Goal: Task Accomplishment & Management: Contribute content

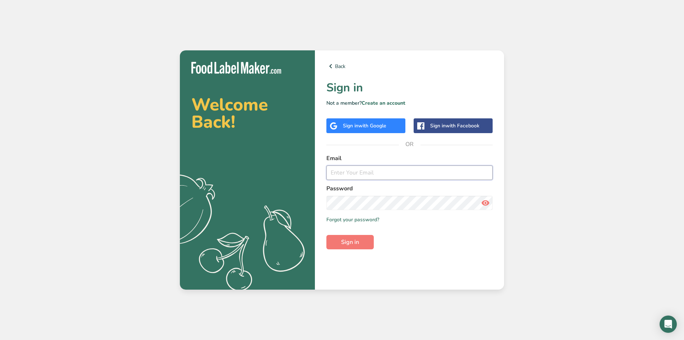
click at [350, 168] on input "email" at bounding box center [410, 172] width 166 height 14
paste input "[EMAIL_ADDRESS][DOMAIN_NAME]"
type input "[EMAIL_ADDRESS][DOMAIN_NAME]"
click at [327, 235] on button "Sign in" at bounding box center [350, 242] width 47 height 14
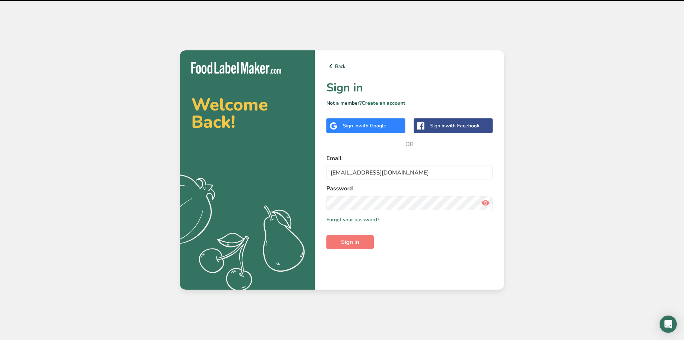
click at [487, 204] on icon at bounding box center [485, 202] width 9 height 13
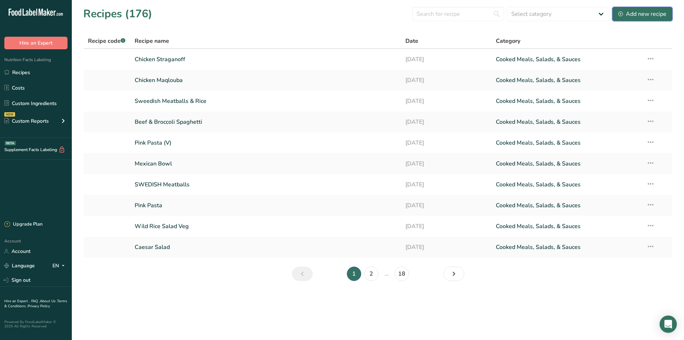
click at [650, 11] on div "Add new recipe" at bounding box center [643, 14] width 48 height 9
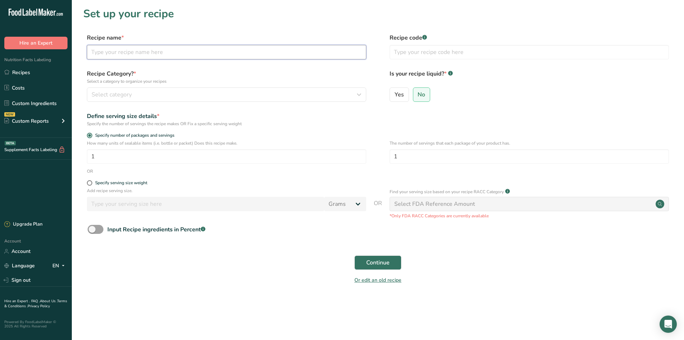
click at [192, 55] on input "text" at bounding box center [227, 52] width 280 height 14
paste input "Tropical [PERSON_NAME] Salad"
type input "Tropical [PERSON_NAME] Salad"
drag, startPoint x: 183, startPoint y: 86, endPoint x: 180, endPoint y: 91, distance: 4.8
click at [182, 87] on div "Recipe Category? * Select a category to organize your recipes Select category S…" at bounding box center [227, 85] width 280 height 32
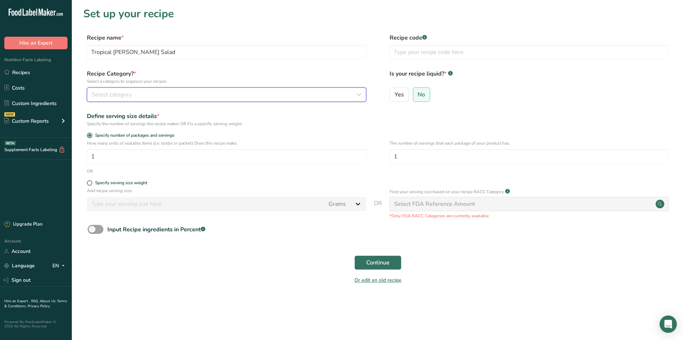
click at [180, 93] on div "Select category" at bounding box center [225, 94] width 266 height 9
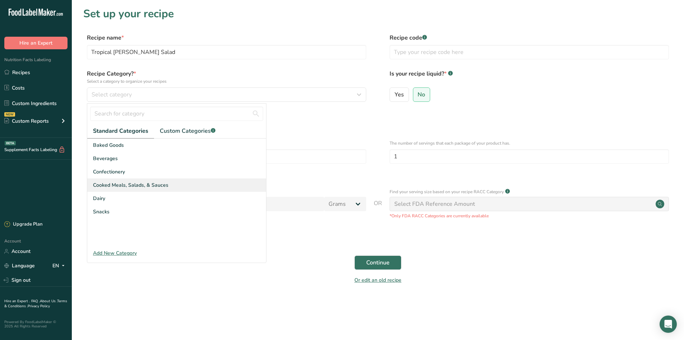
click at [148, 187] on span "Cooked Meals, Salads, & Sauces" at bounding box center [130, 185] width 75 height 8
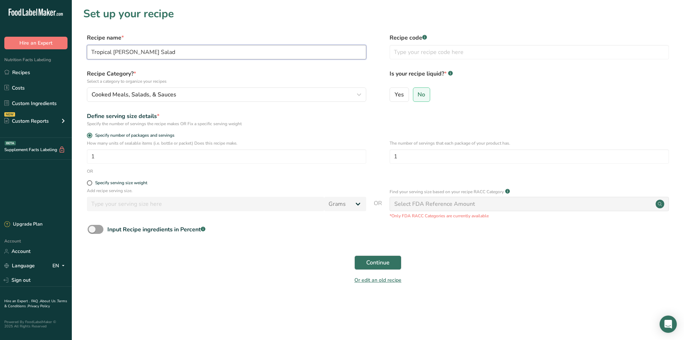
click at [146, 51] on input "Tropical [PERSON_NAME] Salad" at bounding box center [227, 52] width 280 height 14
drag, startPoint x: 121, startPoint y: 50, endPoint x: 232, endPoint y: 76, distance: 114.0
click at [232, 75] on label "Recipe Category? * Select a category to organize your recipes" at bounding box center [227, 76] width 280 height 15
click at [94, 182] on span "Specify serving size weight" at bounding box center [119, 182] width 55 height 5
click at [92, 182] on input "Specify serving size weight" at bounding box center [89, 182] width 5 height 5
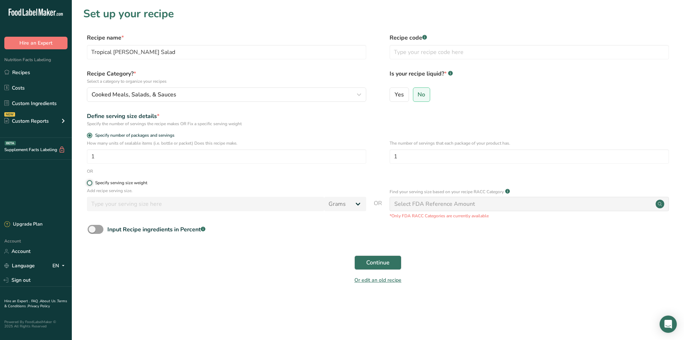
radio input "true"
radio input "false"
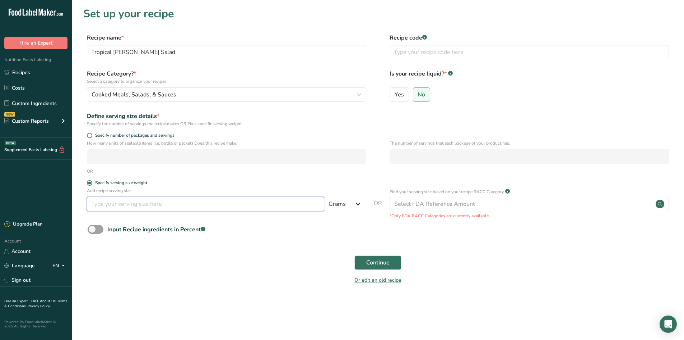
click at [112, 204] on input "number" at bounding box center [205, 204] width 237 height 14
type input "240"
click at [456, 127] on form "Recipe name * Tropical [PERSON_NAME] Salad Recipe code .a-a{fill:#347362;}.b-a{…" at bounding box center [378, 160] width 590 height 255
click at [382, 257] on button "Continue" at bounding box center [378, 262] width 47 height 14
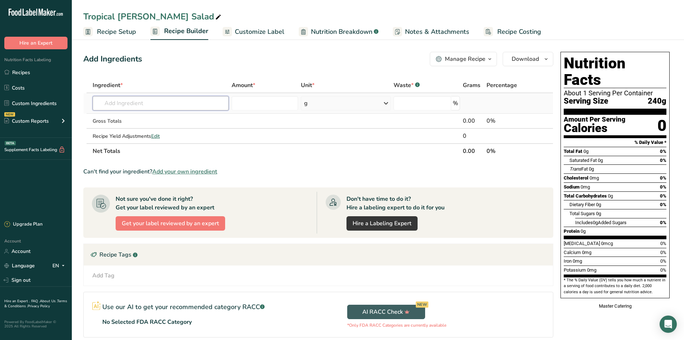
click at [179, 105] on input "text" at bounding box center [161, 103] width 136 height 14
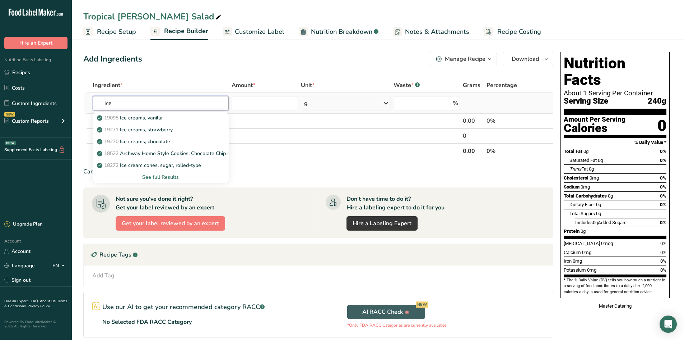
type input "ice"
type input "b"
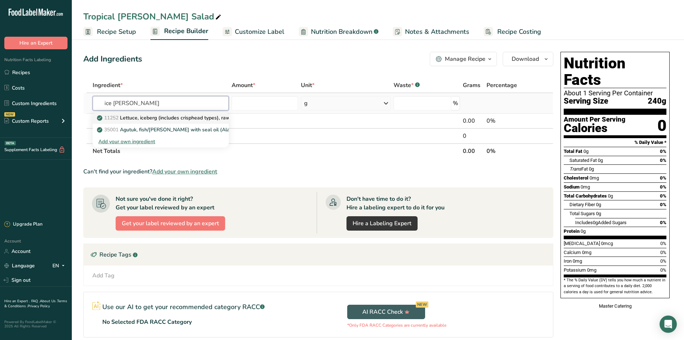
type input "ice [PERSON_NAME]"
click at [190, 119] on p "11252 Lettuce, iceberg (includes crisphead types), raw" at bounding box center [164, 118] width 132 height 8
type input "Lettuce, iceberg (includes crisphead types), raw"
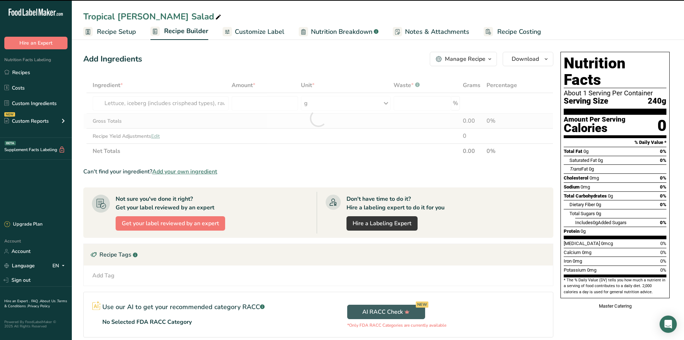
type input "0"
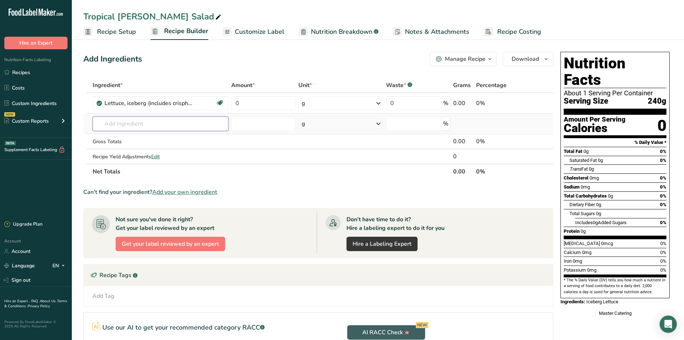
click at [179, 123] on input "text" at bounding box center [161, 123] width 136 height 14
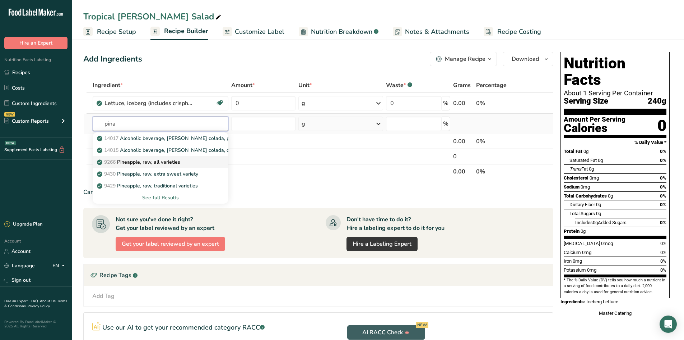
type input "pina"
click at [174, 157] on link "9266 Pineapple, raw, all varieties" at bounding box center [161, 162] width 136 height 12
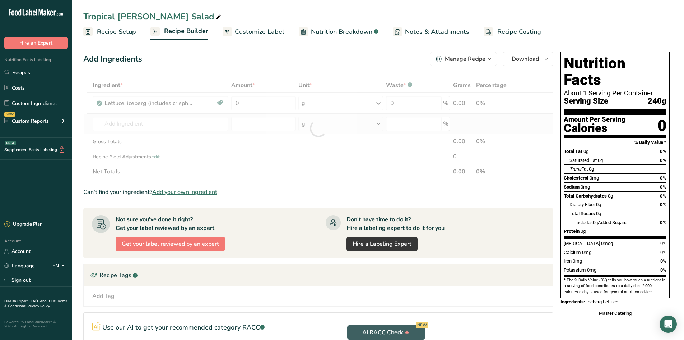
type input "Pineapple, raw, all varieties"
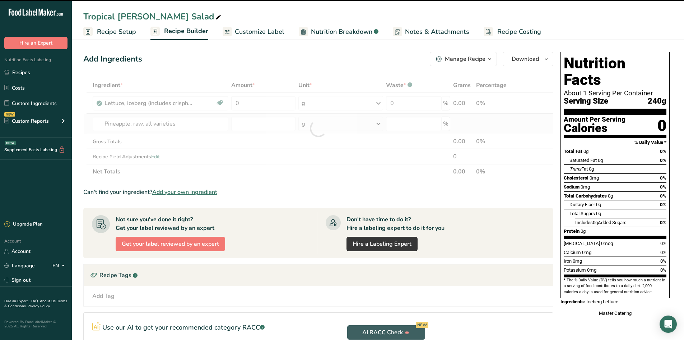
type input "0"
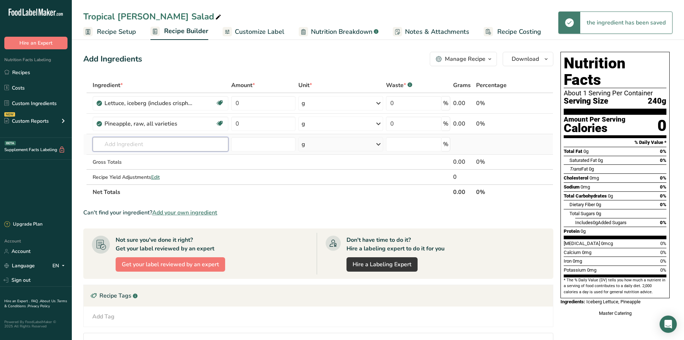
click at [154, 147] on input "text" at bounding box center [161, 144] width 136 height 14
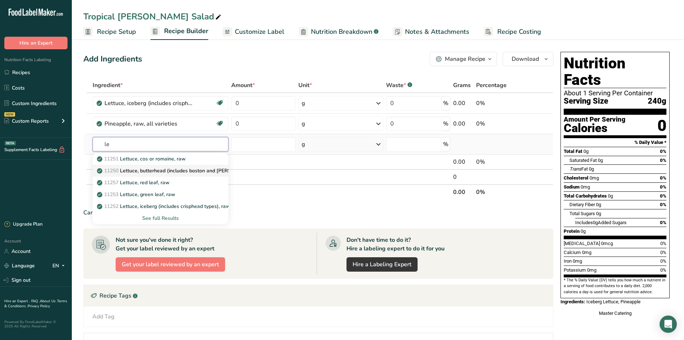
type input "l"
type input "breas"
click at [190, 162] on link "5747 Chicken, broiler or fryers, breast, skinless, boneless, meat only, cooked,…" at bounding box center [161, 159] width 136 height 12
type input "Chicken, broiler or fryers, breast, skinless, boneless, meat only, cooked, gril…"
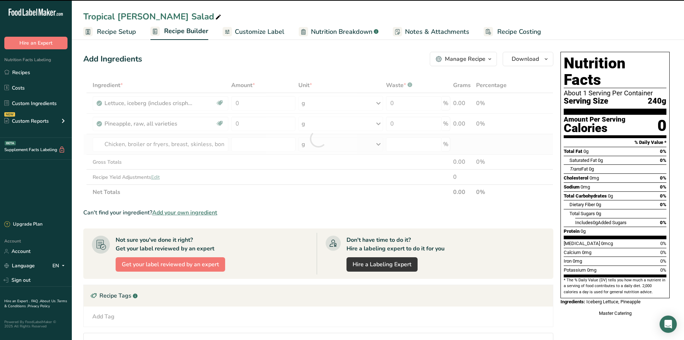
type input "0"
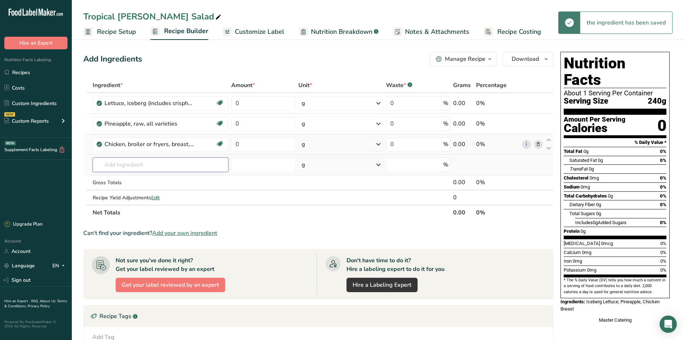
drag, startPoint x: 117, startPoint y: 166, endPoint x: 112, endPoint y: 166, distance: 5.0
click at [116, 166] on input "text" at bounding box center [161, 164] width 136 height 14
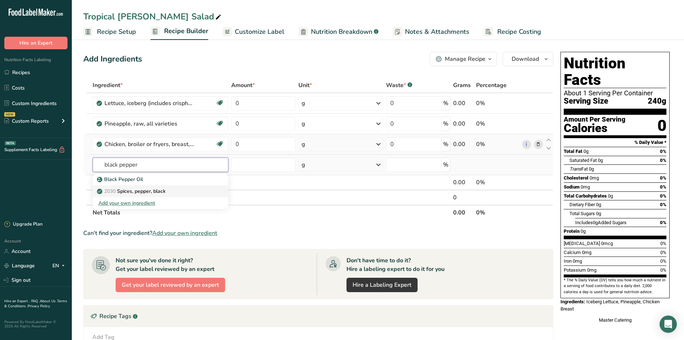
type input "black pepper"
click at [205, 188] on div "2030 Spices, pepper, black" at bounding box center [154, 191] width 113 height 8
type input "Spices, pepper, black"
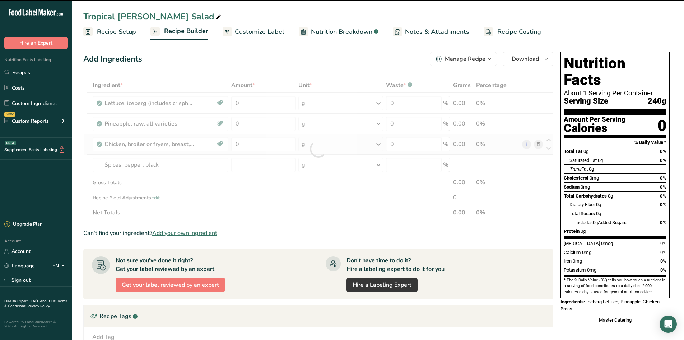
type input "0"
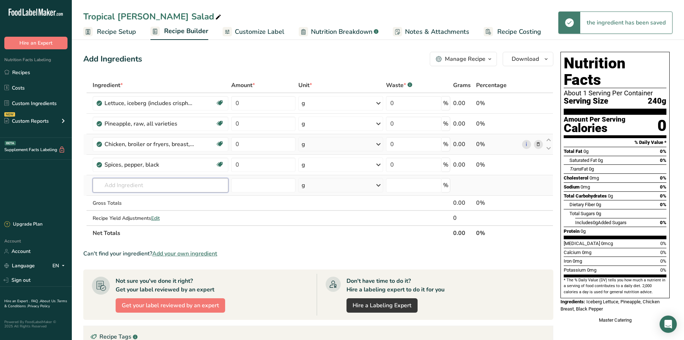
click at [143, 181] on input "text" at bounding box center [161, 185] width 136 height 14
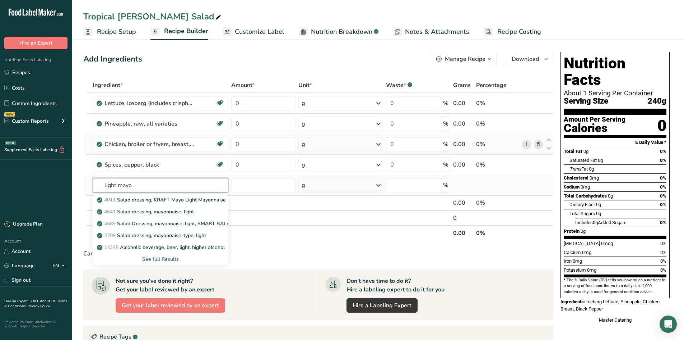
type input "light mayo"
click at [176, 258] on div "See full Results" at bounding box center [160, 259] width 125 height 8
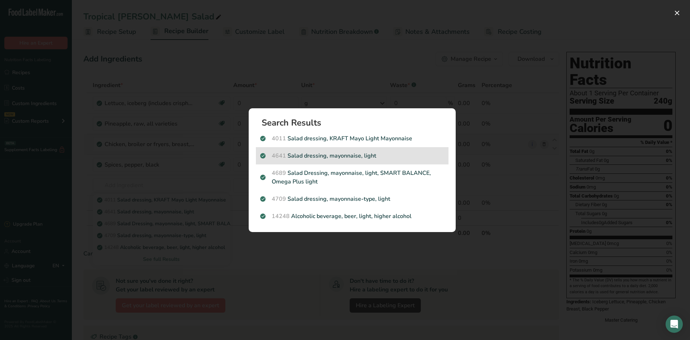
click at [274, 160] on div "4641 Salad dressing, mayonnaise, light" at bounding box center [352, 155] width 193 height 17
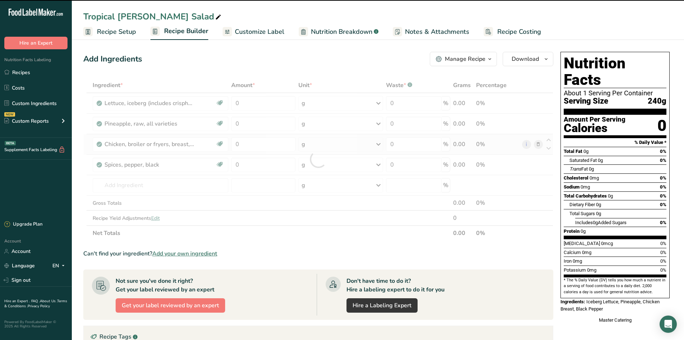
type input "0"
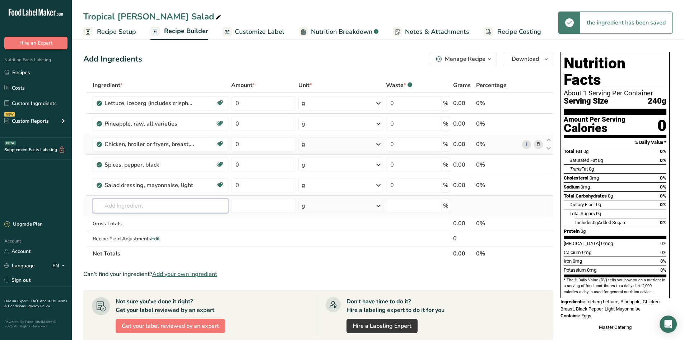
click at [152, 205] on input "text" at bounding box center [161, 205] width 136 height 14
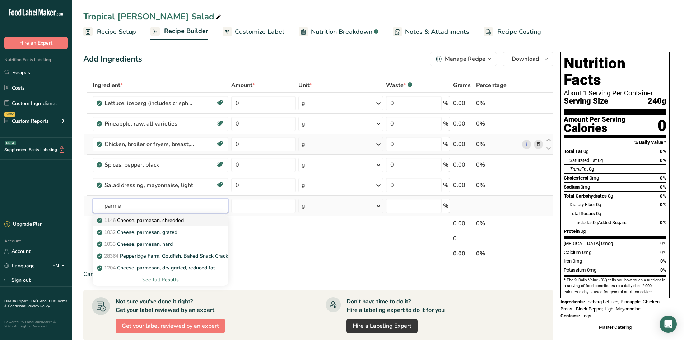
type input "parme"
click at [174, 218] on p "1146 Cheese, parmesan, shredded" at bounding box center [141, 220] width 86 height 8
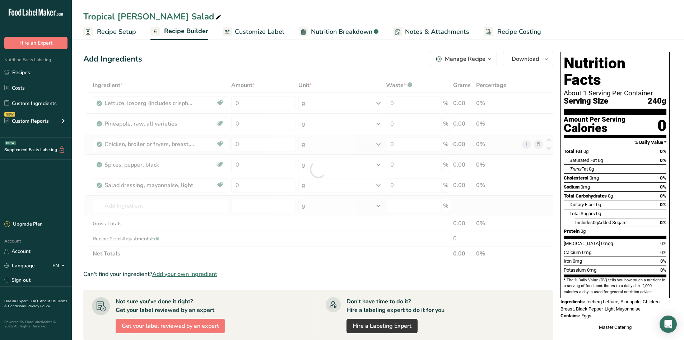
type input "Cheese, parmesan, shredded"
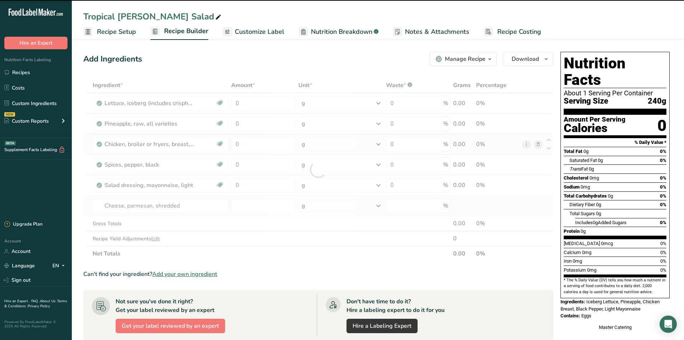
type input "0"
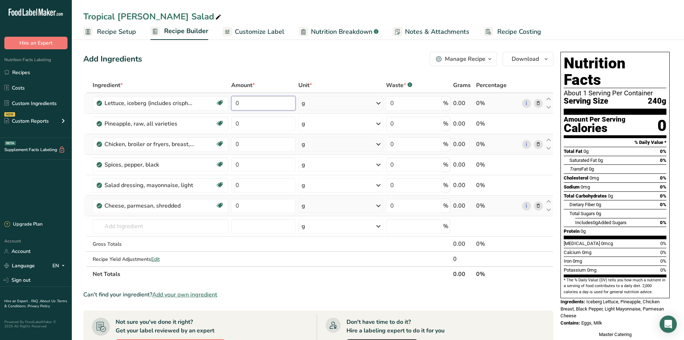
click at [258, 106] on input "0" at bounding box center [263, 103] width 64 height 14
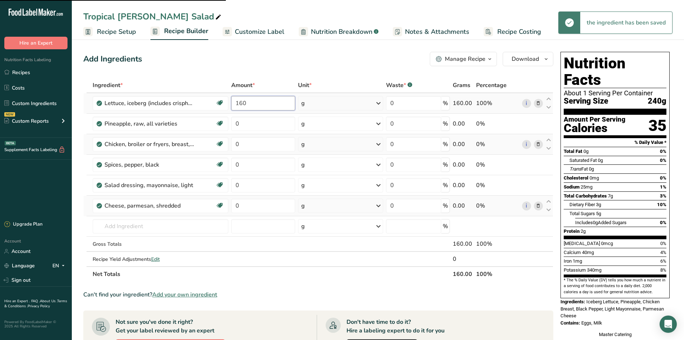
click at [260, 98] on div "Ingredient * Amount * Unit * Waste * .a-a{fill:#347362;}.b-a{fill:#fff;} Grams …" at bounding box center [318, 180] width 470 height 204
type input "130"
type input "30"
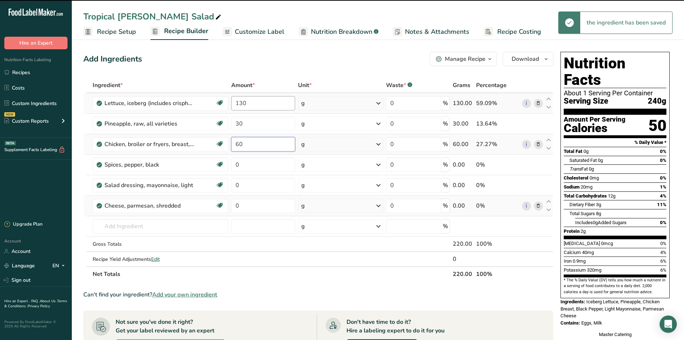
type input "60"
type input "1"
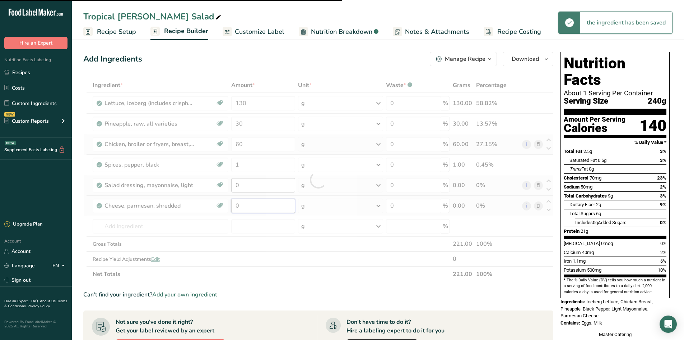
type input "5"
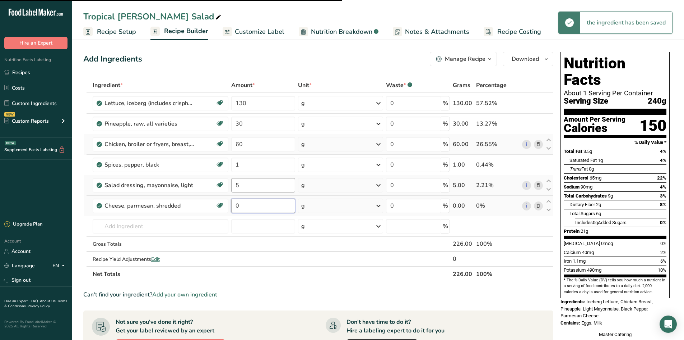
type input "5"
type input "0"
click at [257, 189] on input "0" at bounding box center [263, 185] width 64 height 14
type input "5"
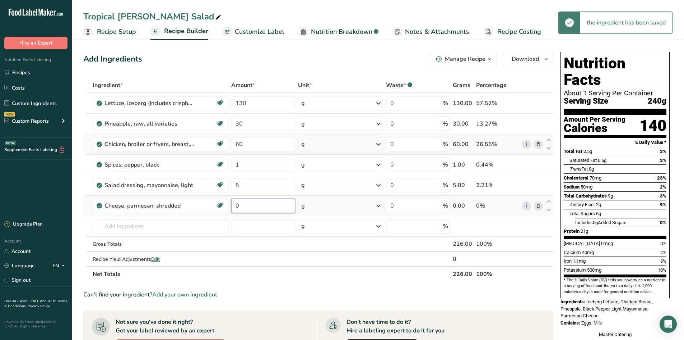
click at [261, 203] on div "Ingredient * Amount * Unit * Waste * .a-a{fill:#347362;}.b-a{fill:#fff;} Grams …" at bounding box center [318, 180] width 470 height 204
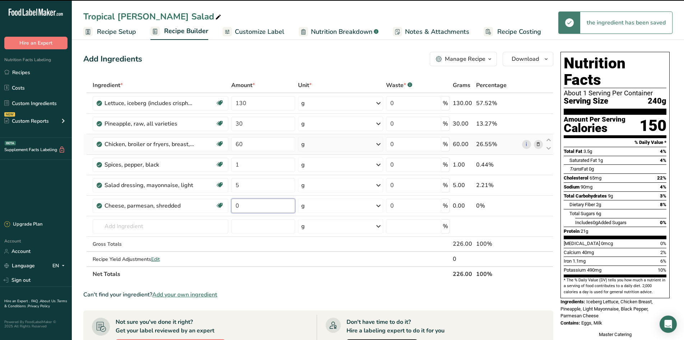
click at [264, 207] on input "0" at bounding box center [263, 205] width 64 height 14
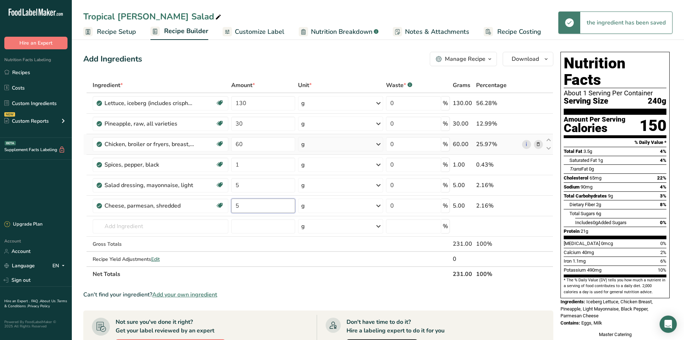
type input "5"
click at [345, 77] on div "Add Ingredients Manage Recipe Delete Recipe Duplicate Recipe Scale Recipe Save …" at bounding box center [320, 282] width 475 height 467
click at [263, 32] on span "Customize Label" at bounding box center [260, 32] width 50 height 10
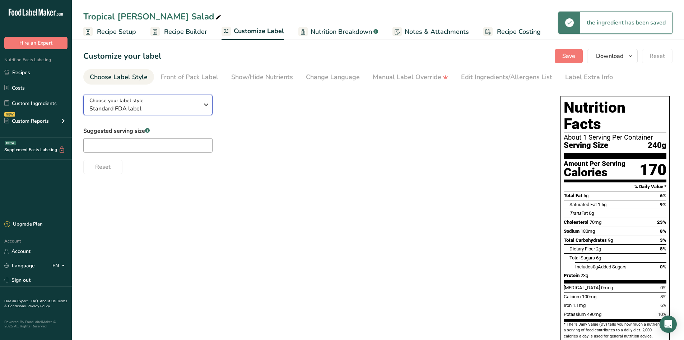
click at [189, 107] on span "Standard FDA label" at bounding box center [144, 108] width 110 height 9
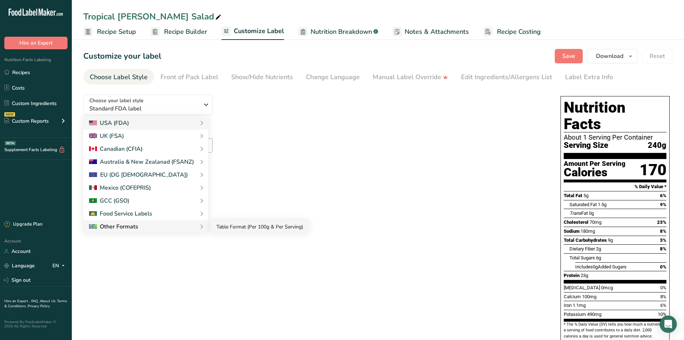
click at [232, 228] on link "Table Format (Per 100g & Per Serving)" at bounding box center [260, 226] width 98 height 13
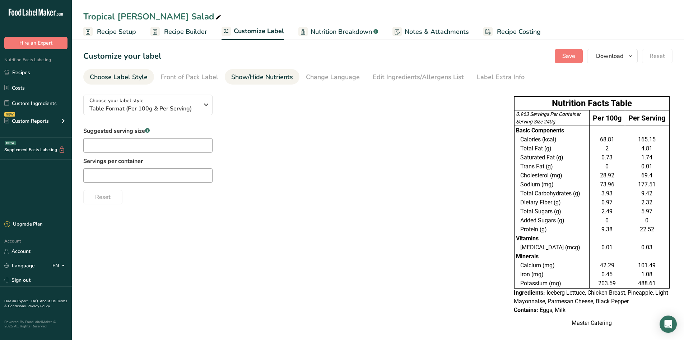
click at [255, 77] on div "Show/Hide Nutrients" at bounding box center [262, 77] width 62 height 10
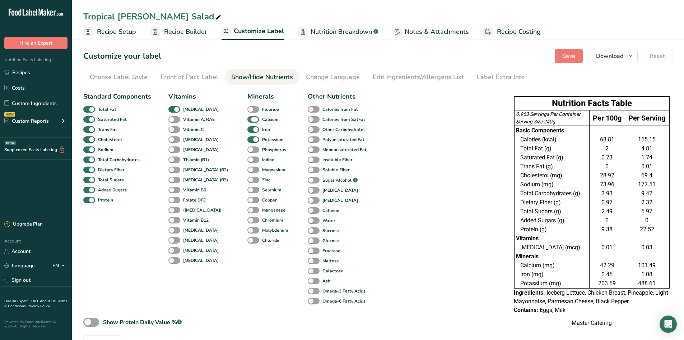
click at [248, 120] on span at bounding box center [254, 119] width 12 height 7
click at [248, 120] on input "Calcium" at bounding box center [250, 119] width 5 height 5
checkbox input "false"
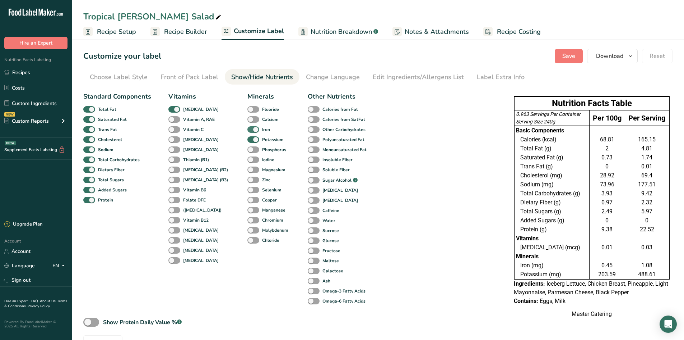
click at [248, 130] on span at bounding box center [254, 129] width 12 height 7
click at [248, 130] on input "Iron" at bounding box center [250, 129] width 5 height 5
checkbox input "false"
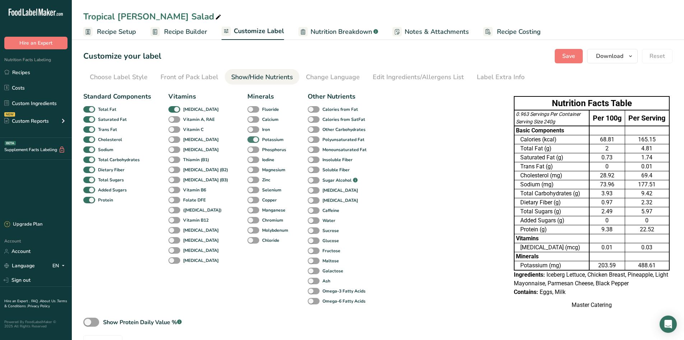
click at [248, 140] on span at bounding box center [254, 139] width 12 height 7
click at [248, 140] on input "Potassium" at bounding box center [250, 139] width 5 height 5
checkbox input "false"
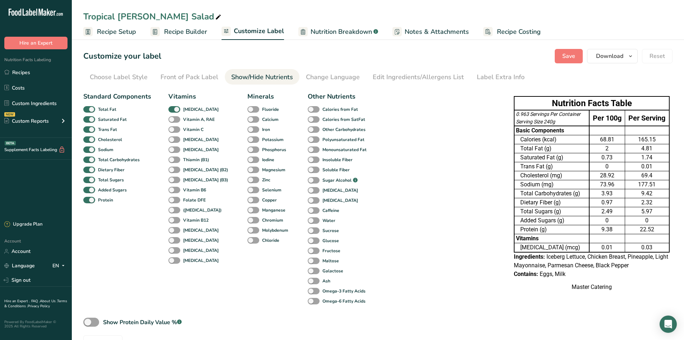
drag, startPoint x: 175, startPoint y: 107, endPoint x: 120, endPoint y: 111, distance: 55.8
click at [174, 108] on span at bounding box center [174, 109] width 12 height 7
click at [173, 108] on input "[MEDICAL_DATA]" at bounding box center [170, 109] width 5 height 5
checkbox input "false"
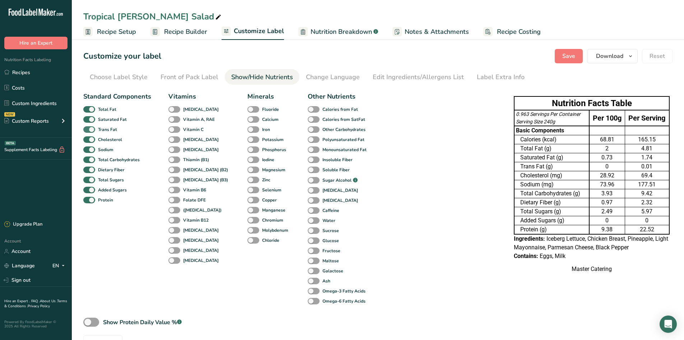
click at [90, 128] on span at bounding box center [89, 129] width 12 height 7
click at [88, 128] on input "Trans Fat" at bounding box center [85, 129] width 5 height 5
checkbox input "false"
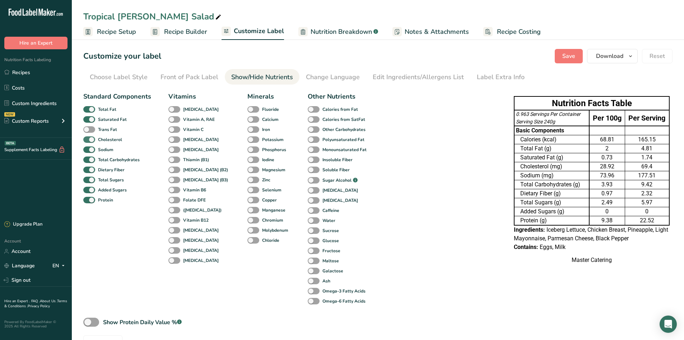
click at [89, 137] on span at bounding box center [89, 139] width 12 height 7
click at [88, 137] on input "Cholesterol" at bounding box center [85, 139] width 5 height 5
checkbox input "false"
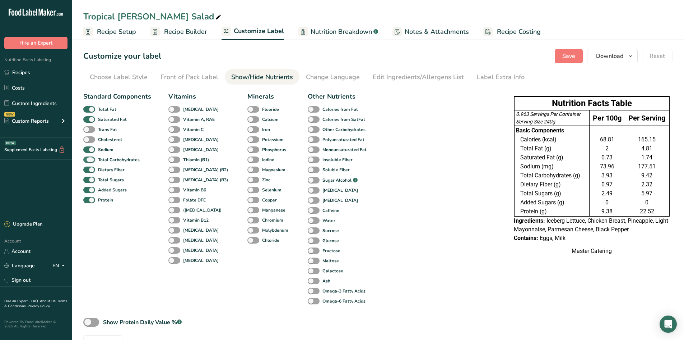
click at [93, 157] on span at bounding box center [89, 159] width 12 height 7
click at [88, 157] on input "Total Carbohydrates" at bounding box center [85, 159] width 5 height 5
checkbox input "false"
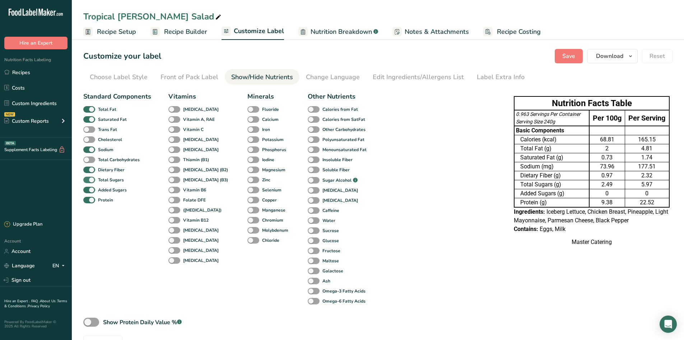
click at [88, 179] on span at bounding box center [89, 179] width 12 height 7
click at [88, 179] on input "Total Sugars" at bounding box center [85, 179] width 5 height 5
checkbox input "false"
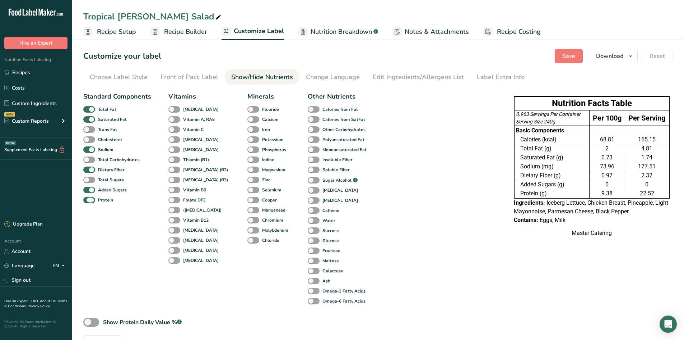
drag, startPoint x: 89, startPoint y: 201, endPoint x: 152, endPoint y: 194, distance: 63.6
click at [89, 201] on span at bounding box center [89, 200] width 12 height 7
click at [88, 201] on input "Protein" at bounding box center [85, 199] width 5 height 5
checkbox input "false"
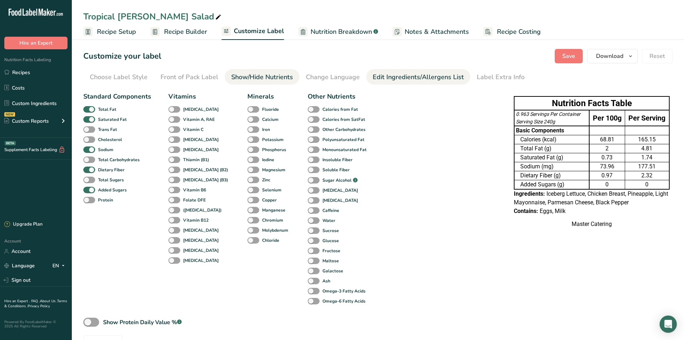
click at [412, 72] on link "Edit Ingredients/Allergens List" at bounding box center [418, 77] width 91 height 16
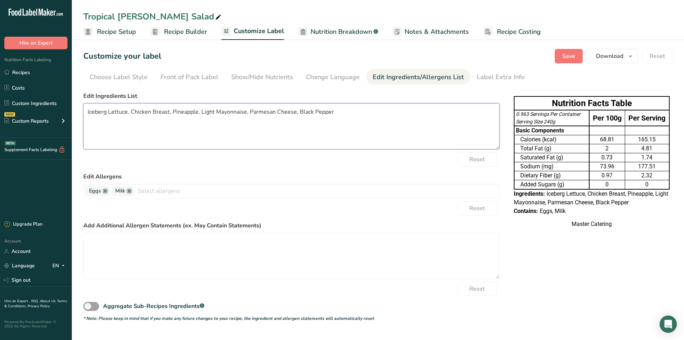
click at [351, 128] on textarea "Iceberg Lettuce, Chicken Breast, Pineapple, Light Mayonnaise, Parmesan Cheese, …" at bounding box center [291, 126] width 416 height 46
click at [565, 57] on span "Save" at bounding box center [569, 56] width 13 height 9
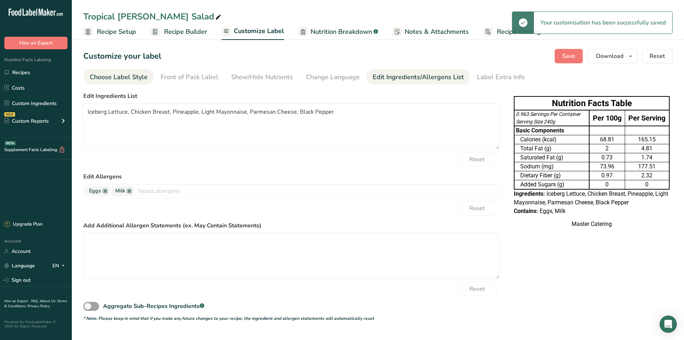
click at [108, 75] on div "Choose Label Style" at bounding box center [119, 77] width 58 height 10
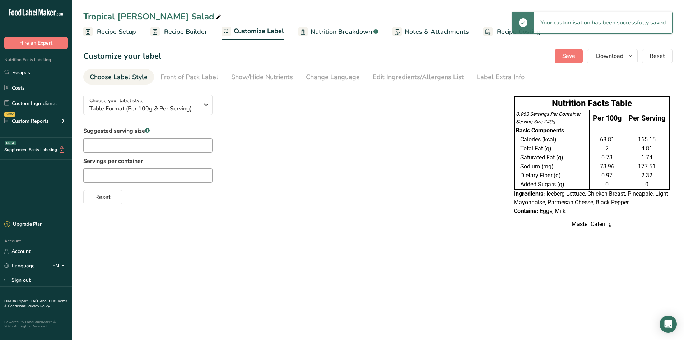
click at [182, 28] on span "Recipe Builder" at bounding box center [185, 32] width 43 height 10
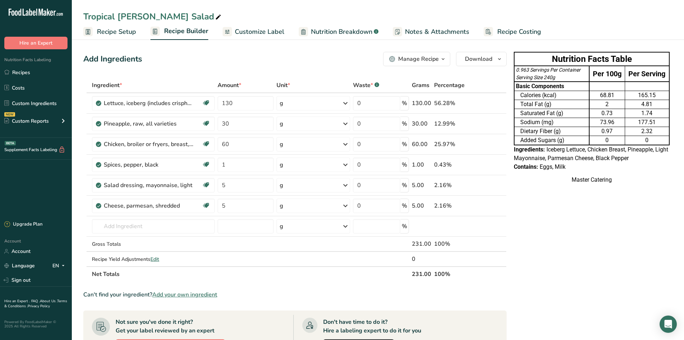
click at [544, 228] on div "Nutrition Facts Table 0.963 Servings Per Container Serving Size 240g Per 100g P…" at bounding box center [592, 282] width 162 height 467
drag, startPoint x: 13, startPoint y: 73, endPoint x: 35, endPoint y: 79, distance: 23.0
click at [14, 73] on link "Recipes" at bounding box center [36, 72] width 72 height 14
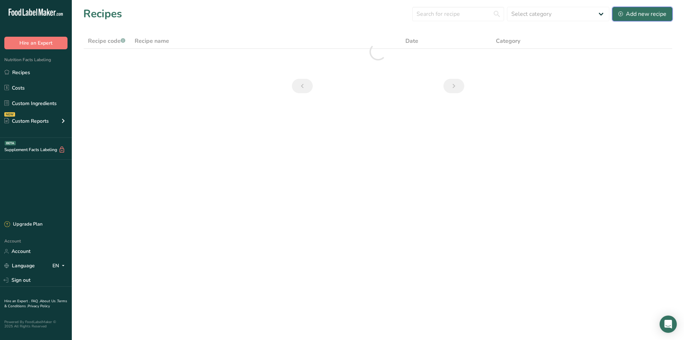
click at [637, 14] on div "Add new recipe" at bounding box center [643, 14] width 48 height 9
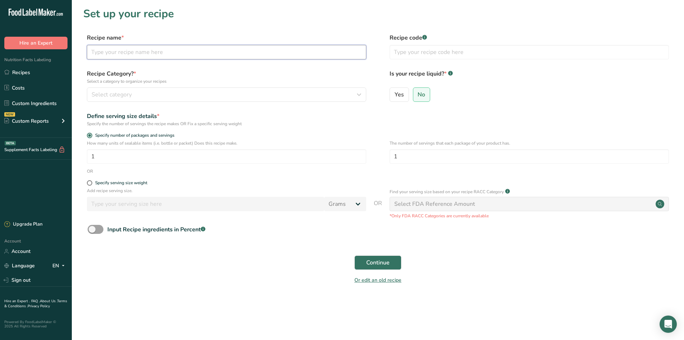
click at [132, 54] on input "text" at bounding box center [227, 52] width 280 height 14
paste input "Honey mustard pasta salad"
type input "Honey Mustard Pasta Salad"
click at [93, 185] on div "Specify serving size weight" at bounding box center [227, 183] width 280 height 7
click at [95, 180] on form "Recipe name * Honey Mustard Pasta Salad Recipe code .a-a{fill:#347362;}.b-a{fil…" at bounding box center [378, 160] width 590 height 255
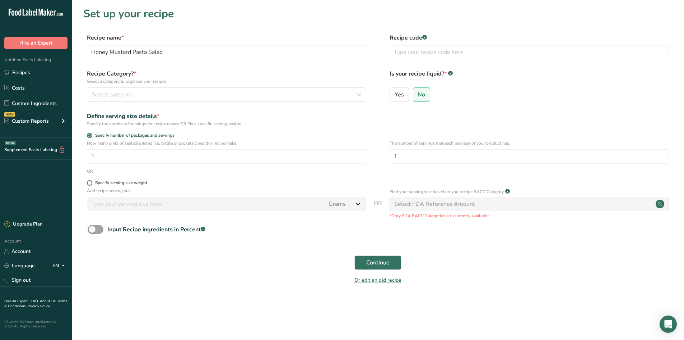
click at [96, 182] on div "Specify serving size weight" at bounding box center [121, 182] width 52 height 5
click at [92, 182] on input "Specify serving size weight" at bounding box center [89, 182] width 5 height 5
radio input "true"
radio input "false"
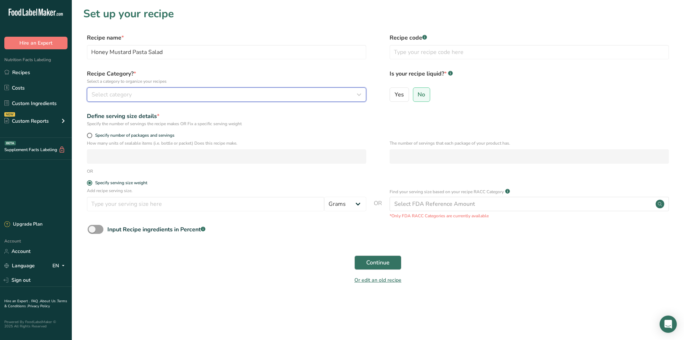
click at [139, 96] on div "Select category" at bounding box center [225, 94] width 266 height 9
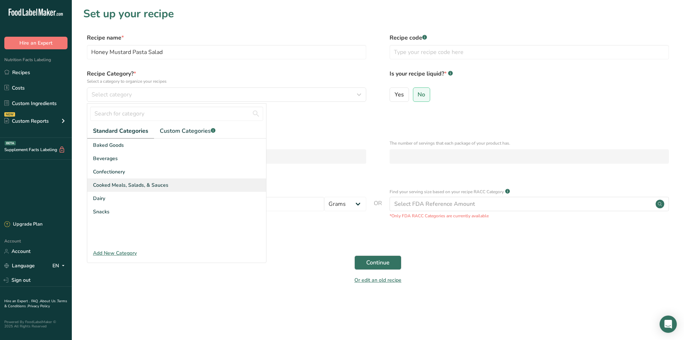
click at [139, 180] on div "Cooked Meals, Salads, & Sauces" at bounding box center [176, 184] width 179 height 13
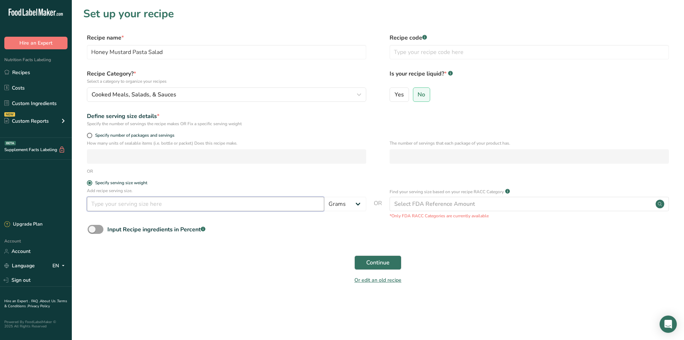
click at [188, 203] on input "number" at bounding box center [205, 204] width 237 height 14
type input "200"
click at [293, 185] on label "Specify serving size weight" at bounding box center [227, 182] width 280 height 5
click at [92, 185] on input "Specify serving size weight" at bounding box center [89, 182] width 5 height 5
click at [399, 260] on button "Continue" at bounding box center [378, 262] width 47 height 14
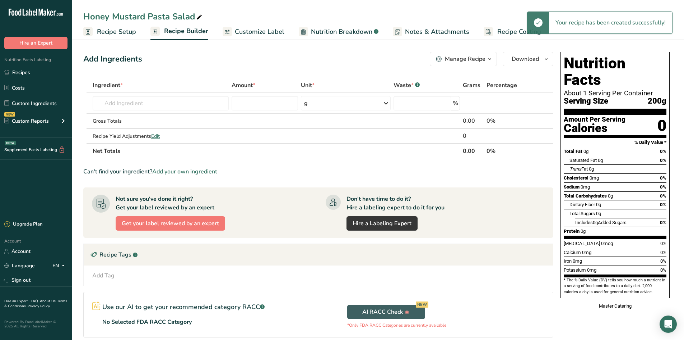
click at [254, 31] on span "Customize Label" at bounding box center [260, 32] width 50 height 10
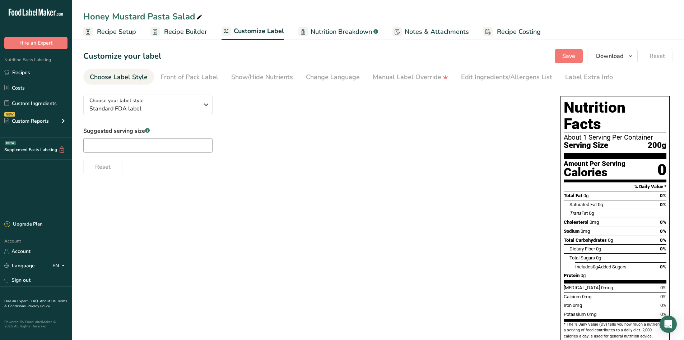
click at [110, 33] on span "Recipe Setup" at bounding box center [116, 32] width 39 height 10
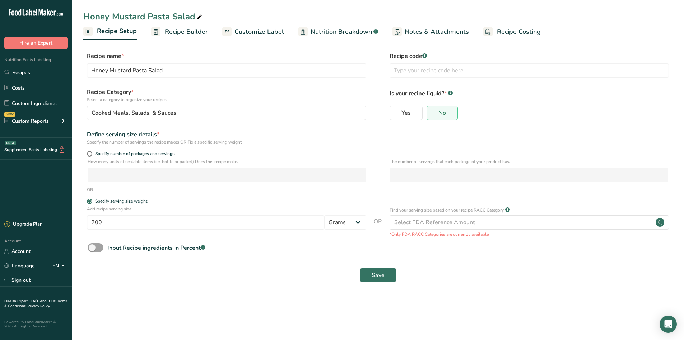
click at [185, 37] on link "Recipe Builder" at bounding box center [179, 32] width 57 height 16
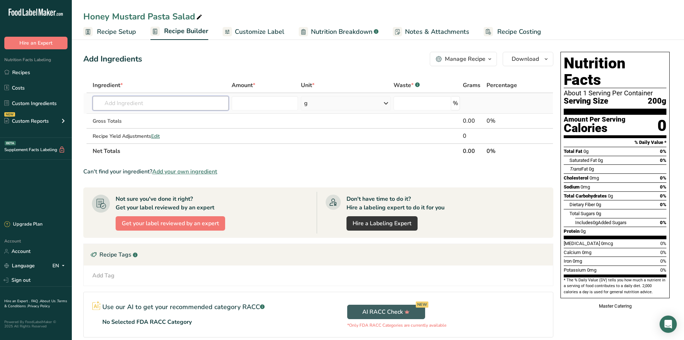
click at [153, 103] on input "text" at bounding box center [161, 103] width 136 height 14
type input "penna"
click at [154, 140] on div "Penne Pasta" at bounding box center [154, 142] width 113 height 8
type input "Penne Pasta"
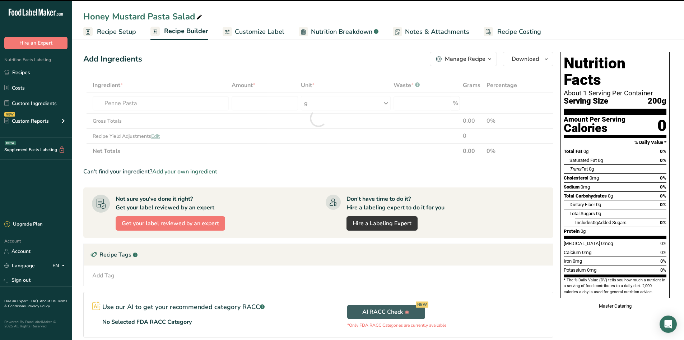
type input "0"
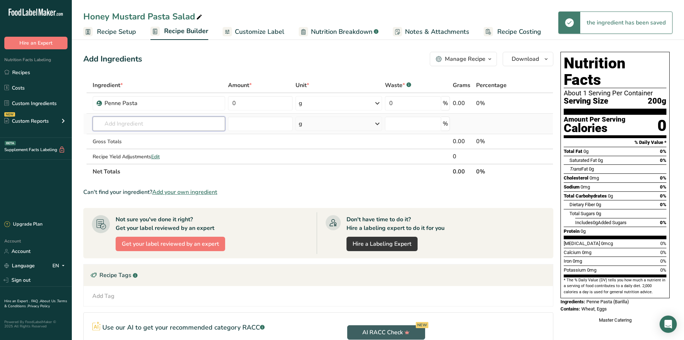
click at [162, 126] on input "text" at bounding box center [159, 123] width 133 height 14
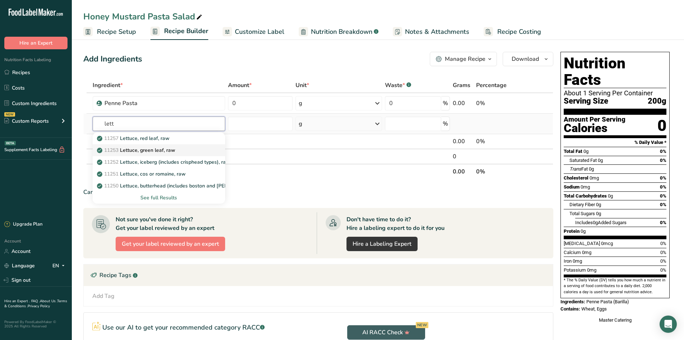
type input "lett"
click at [209, 144] on link "11253 Lettuce, green leaf, raw" at bounding box center [159, 150] width 133 height 12
type input "Lettuce, green leaf, raw"
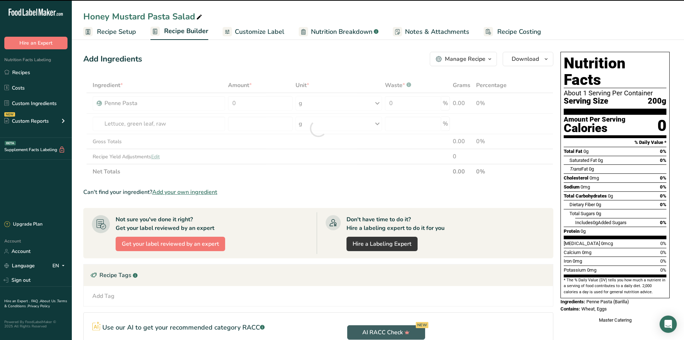
type input "0"
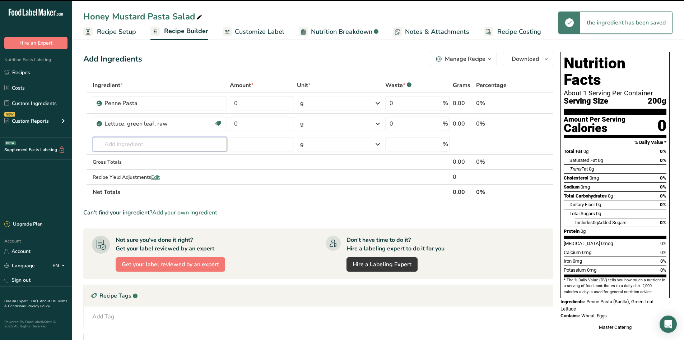
click at [161, 138] on input "text" at bounding box center [160, 144] width 134 height 14
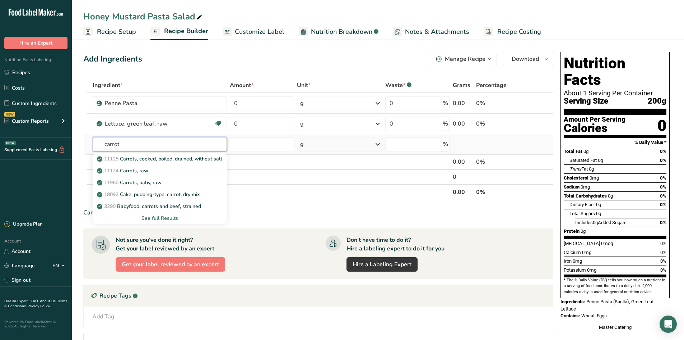
type input "carrot"
click at [171, 217] on div "See full Results" at bounding box center [159, 218] width 123 height 8
click at [191, 144] on input "text" at bounding box center [160, 144] width 134 height 14
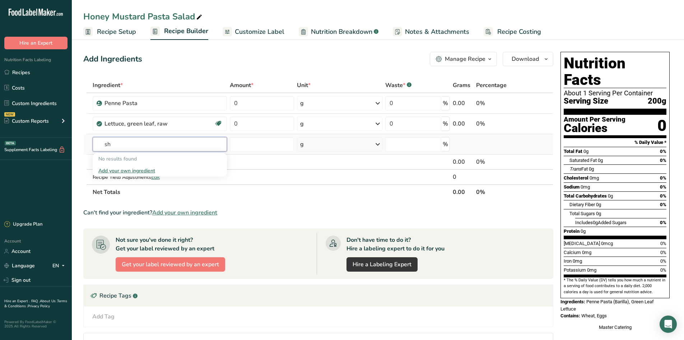
type input "s"
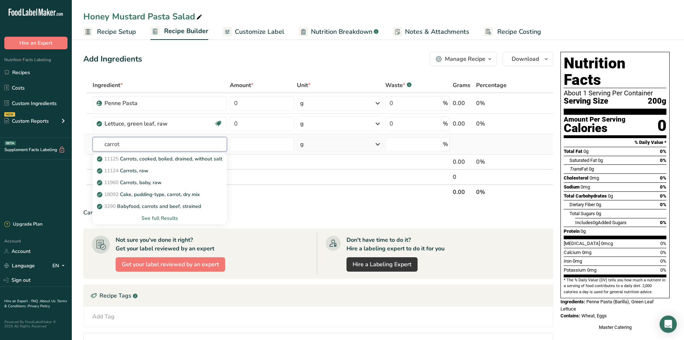
type input "carrot"
click at [170, 215] on div "See full Results" at bounding box center [159, 218] width 123 height 8
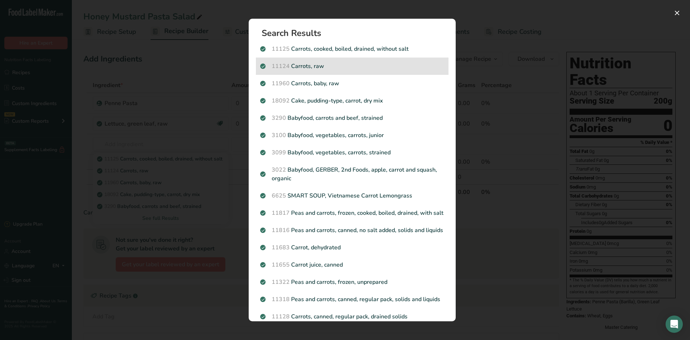
click at [277, 68] on span "11124" at bounding box center [281, 66] width 18 height 8
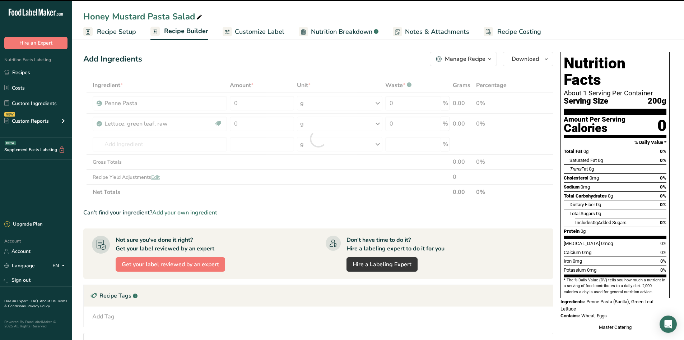
type input "0"
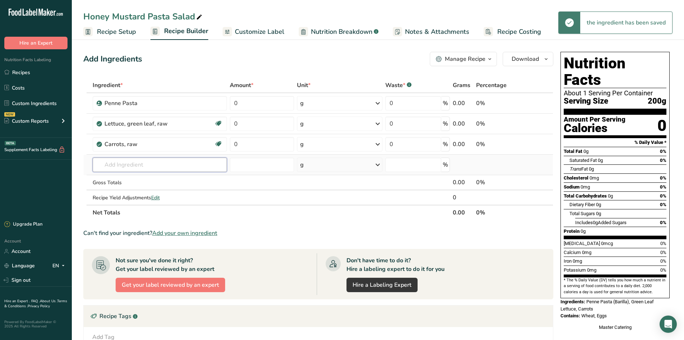
drag, startPoint x: 134, startPoint y: 163, endPoint x: 139, endPoint y: 164, distance: 4.8
click at [135, 164] on input "text" at bounding box center [160, 164] width 134 height 14
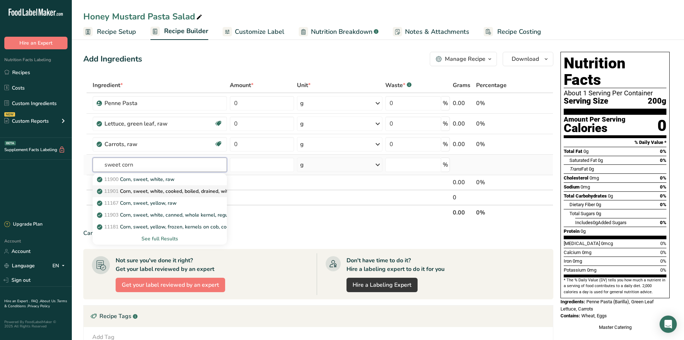
type input "sweet corn"
click at [212, 190] on p "11901 Corn, sweet, white, cooked, boiled, drained, without salt" at bounding box center [173, 191] width 150 height 8
type input "Corn, sweet, white, cooked, boiled, drained, without salt"
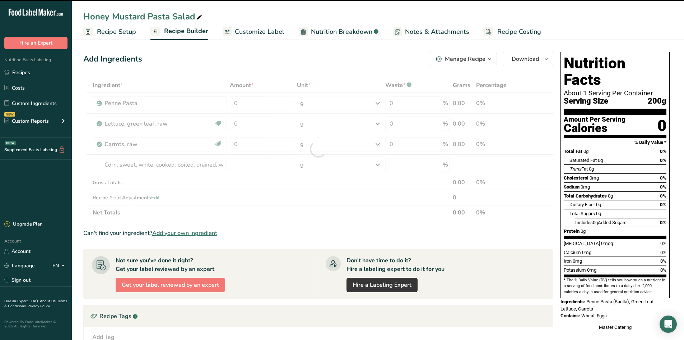
type input "0"
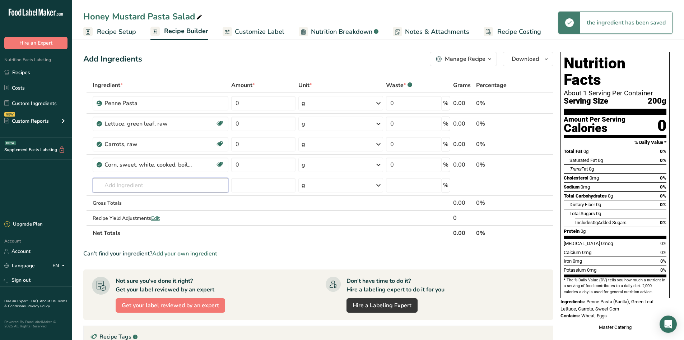
click at [171, 182] on input "text" at bounding box center [161, 185] width 136 height 14
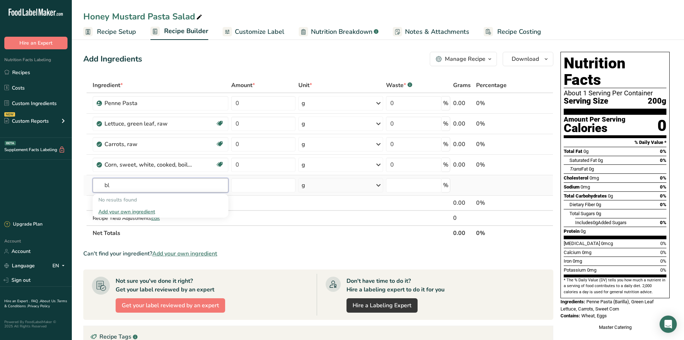
type input "b"
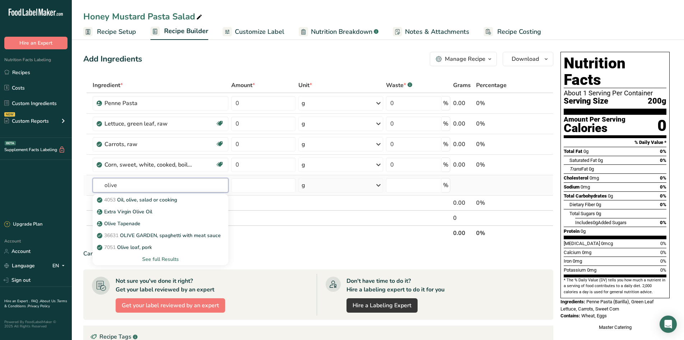
type input "olive"
click at [164, 258] on div "See full Results" at bounding box center [160, 259] width 125 height 8
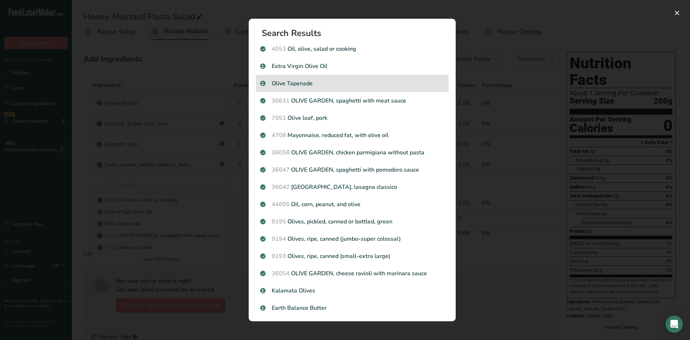
click at [264, 90] on div "Olive Tapenade" at bounding box center [352, 83] width 193 height 17
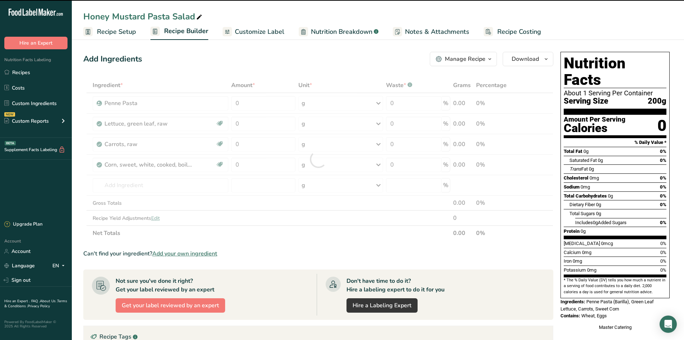
type input "0"
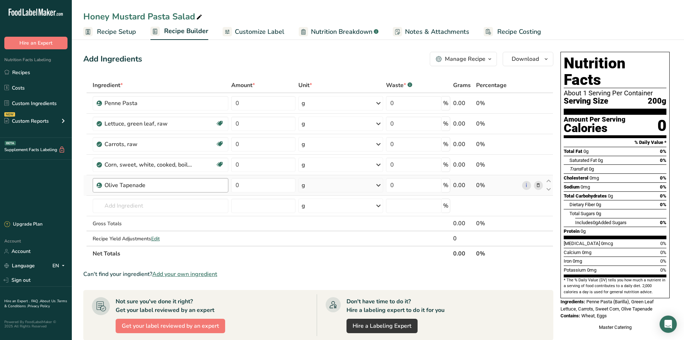
click at [199, 188] on div "Olive Tapenade" at bounding box center [165, 185] width 120 height 9
click at [537, 187] on icon at bounding box center [538, 185] width 5 height 8
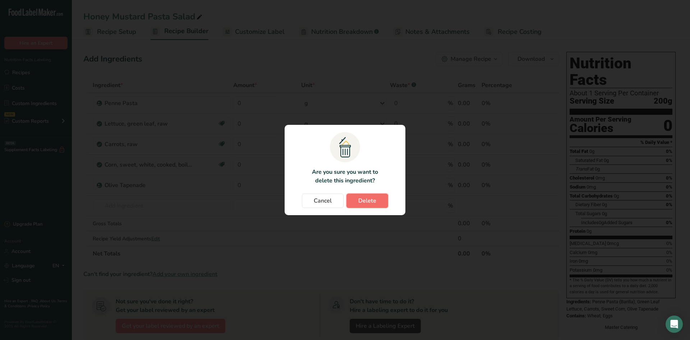
click at [356, 199] on button "Delete" at bounding box center [367, 200] width 42 height 14
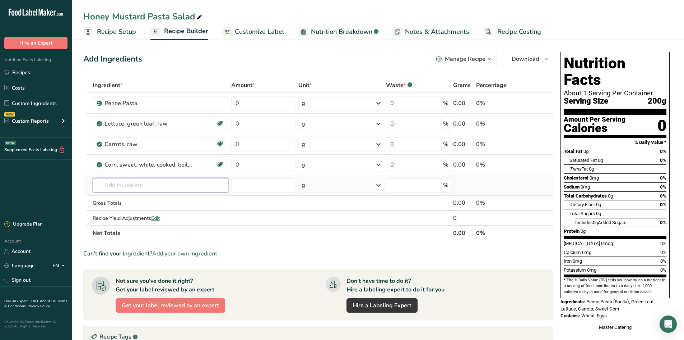
click at [207, 182] on input "text" at bounding box center [161, 185] width 136 height 14
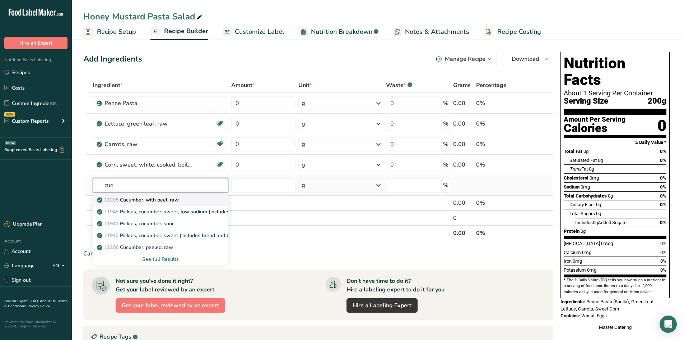
type input "cuc"
click at [136, 202] on p "11205 Cucumber, with peel, raw" at bounding box center [138, 200] width 80 height 8
type input "Cucumber, with peel, raw"
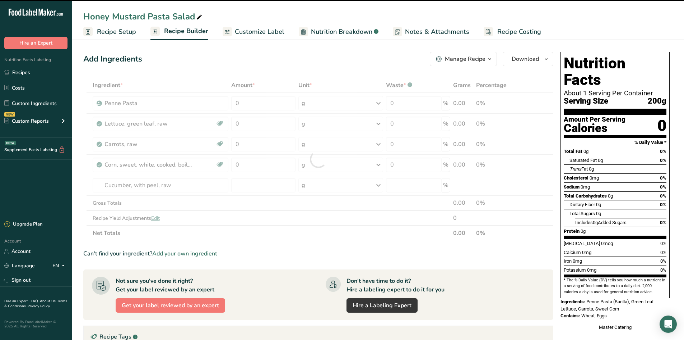
type input "0"
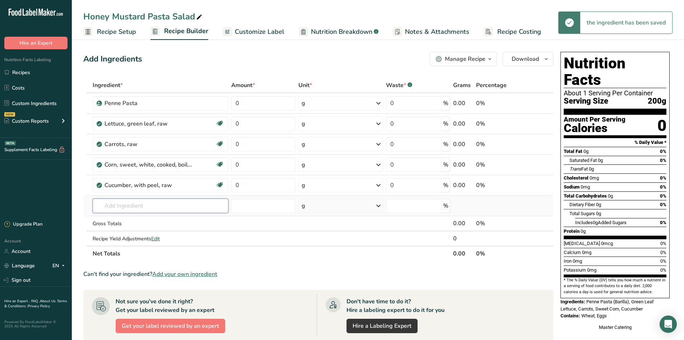
click at [179, 208] on input "text" at bounding box center [161, 205] width 136 height 14
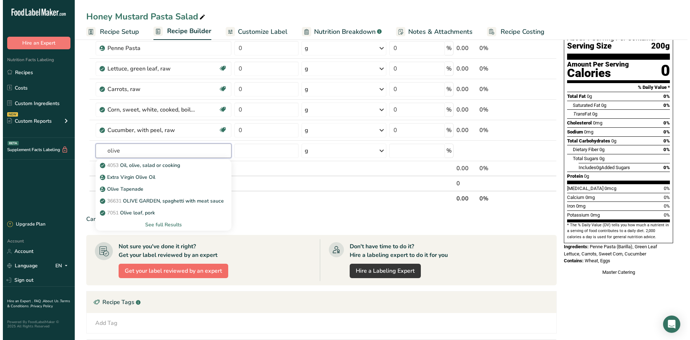
scroll to position [72, 0]
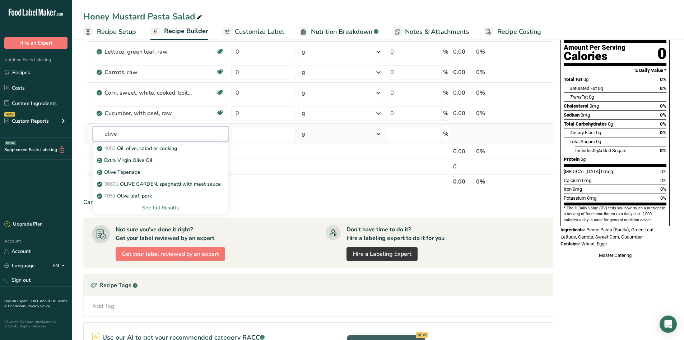
type input "olive"
click at [165, 207] on div "See full Results" at bounding box center [160, 208] width 125 height 8
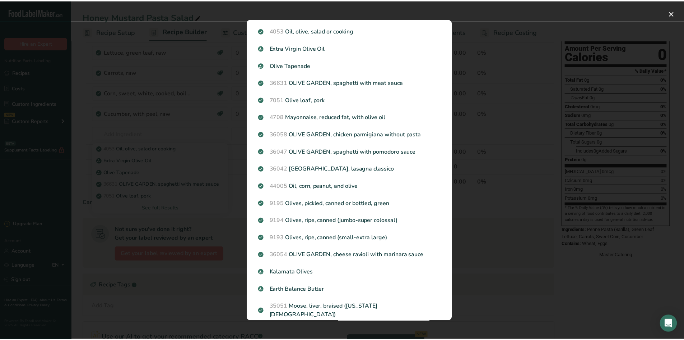
scroll to position [0, 0]
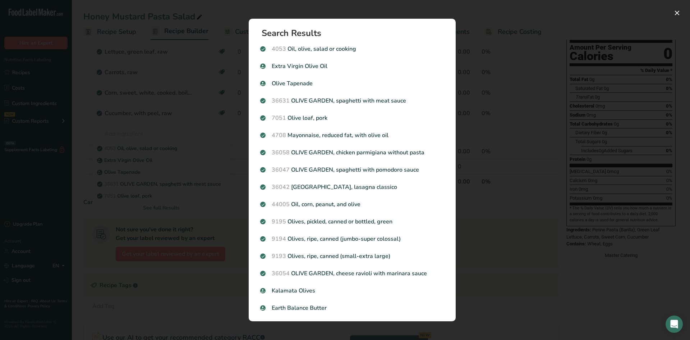
click at [481, 198] on div "Search results modal" at bounding box center [345, 170] width 690 height 340
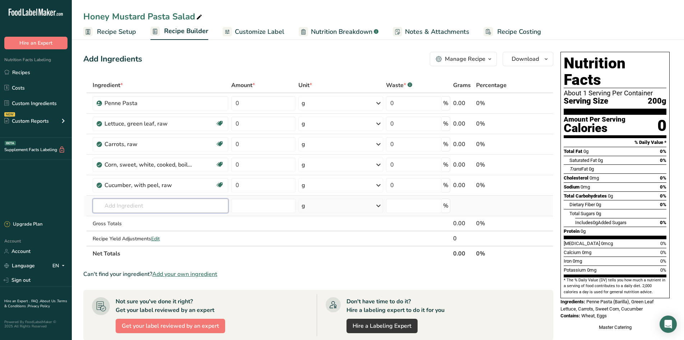
click at [155, 207] on input "text" at bounding box center [161, 205] width 136 height 14
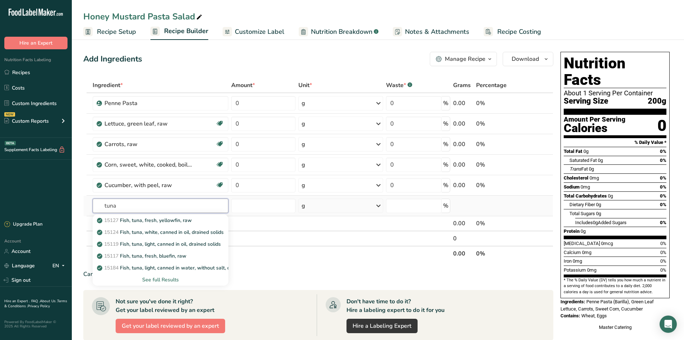
type input "tuna"
click at [170, 281] on div "See full Results" at bounding box center [160, 280] width 125 height 8
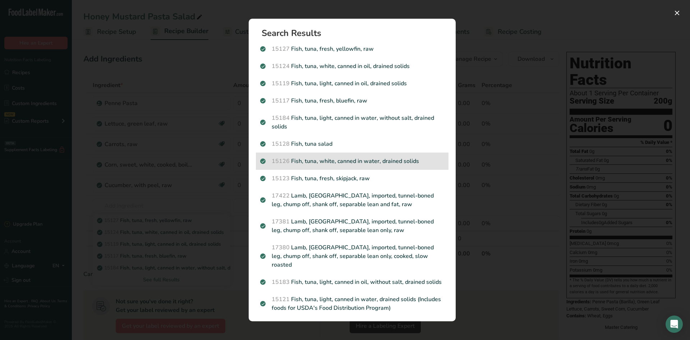
click at [419, 162] on p "15126 Fish, tuna, white, canned in water, drained solids" at bounding box center [352, 161] width 184 height 9
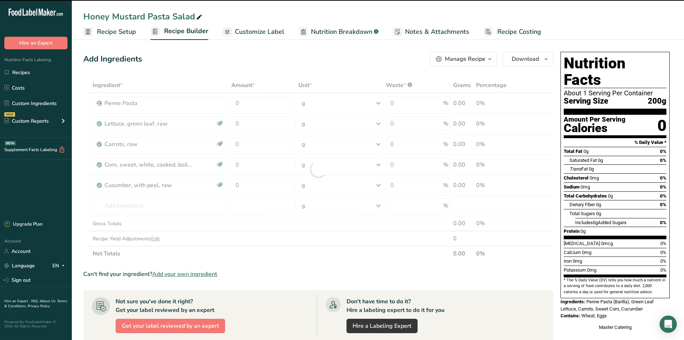
type input "0"
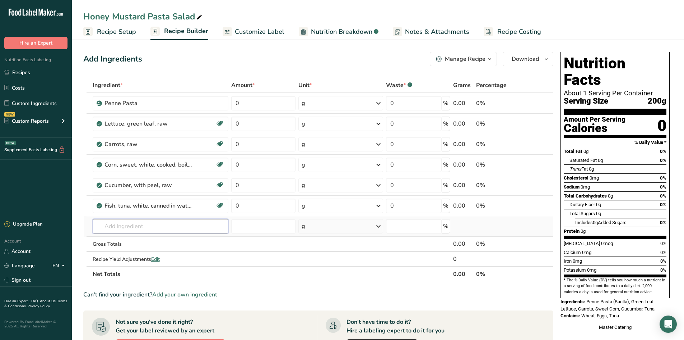
click at [148, 224] on input "text" at bounding box center [161, 226] width 136 height 14
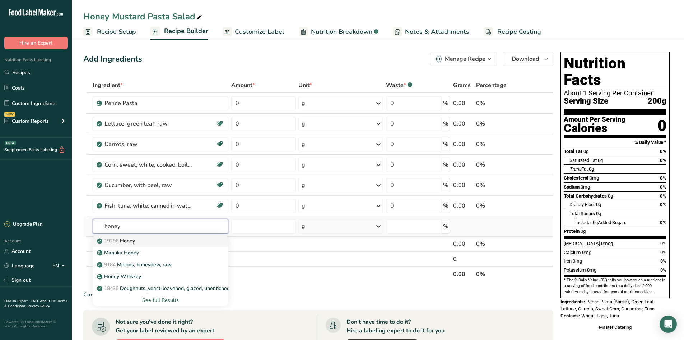
type input "honey"
click at [153, 241] on div "19296 Honey" at bounding box center [154, 241] width 113 height 8
type input "Honey"
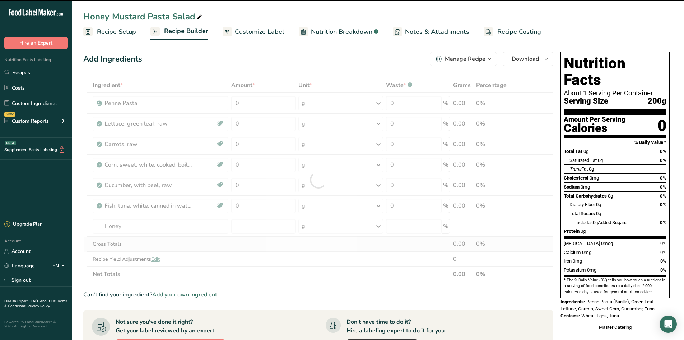
type input "0"
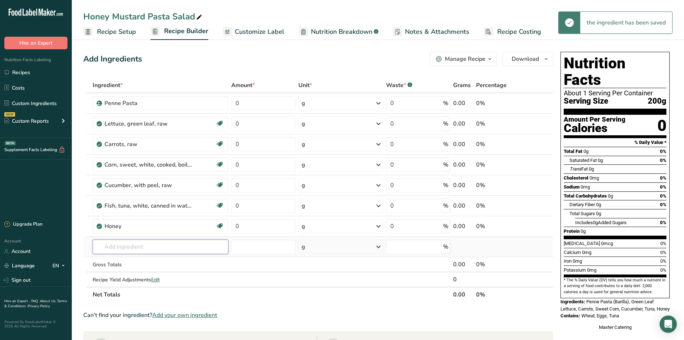
click at [154, 249] on input "text" at bounding box center [161, 246] width 136 height 14
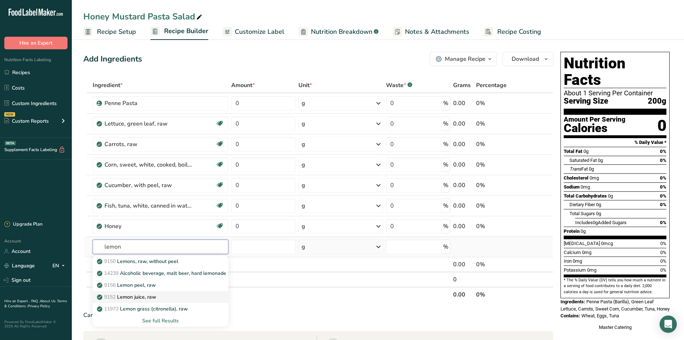
type input "lemon"
click at [162, 293] on div "9152 Lemon juice, raw" at bounding box center [154, 297] width 113 height 8
type input "Lemon juice, raw"
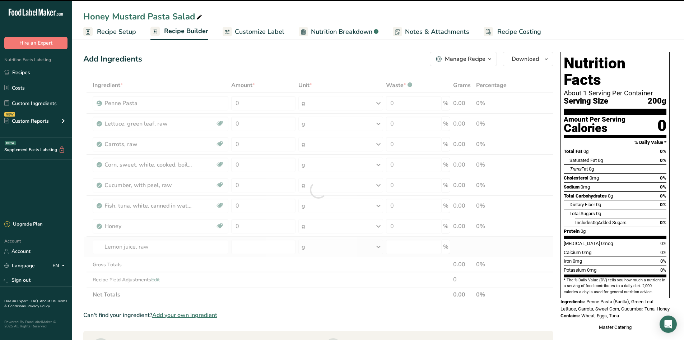
type input "0"
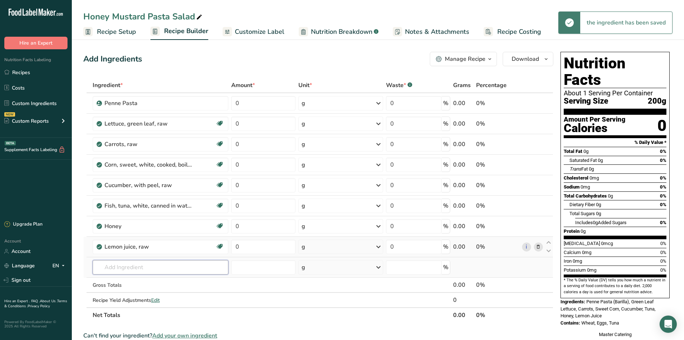
click at [143, 264] on input "text" at bounding box center [161, 267] width 136 height 14
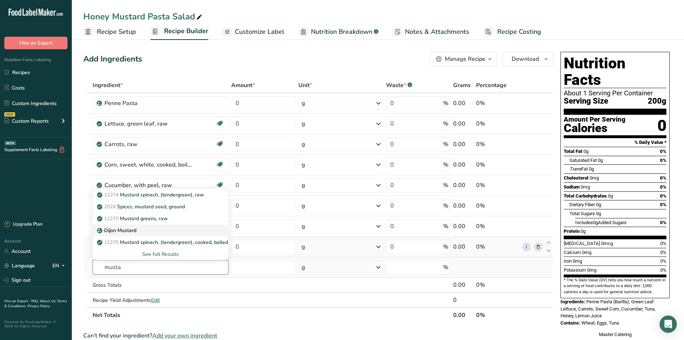
type input "musta"
click at [193, 230] on div "Dijon Mustard" at bounding box center [154, 230] width 113 height 8
type input "Dijon Mustard"
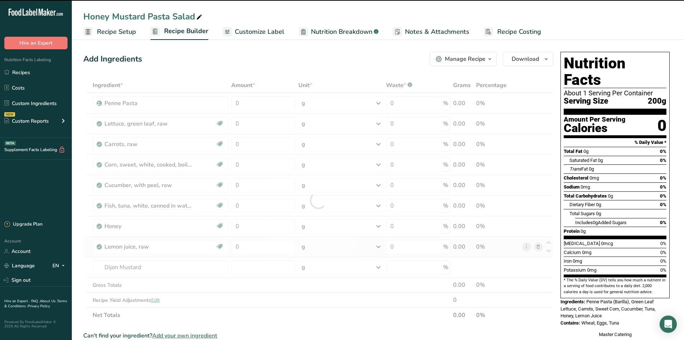
type input "0"
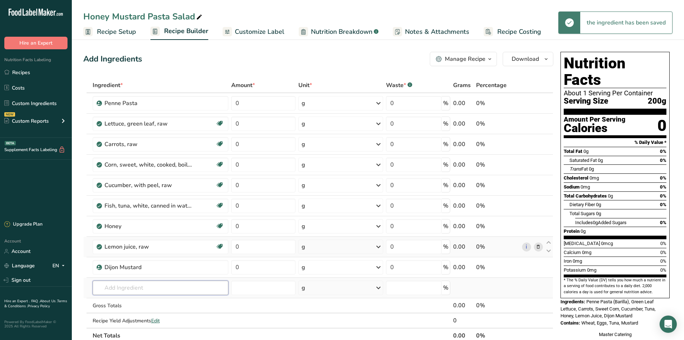
click at [166, 285] on input "text" at bounding box center [161, 287] width 136 height 14
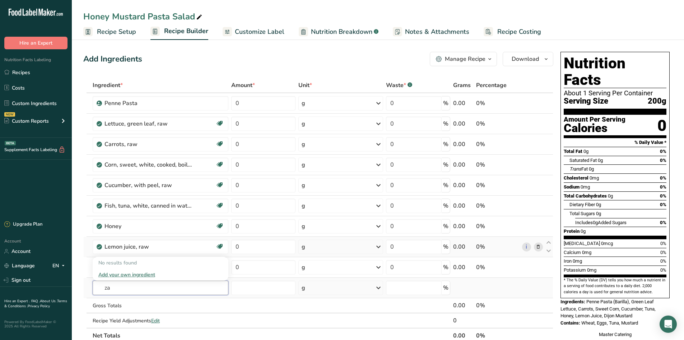
type input "z"
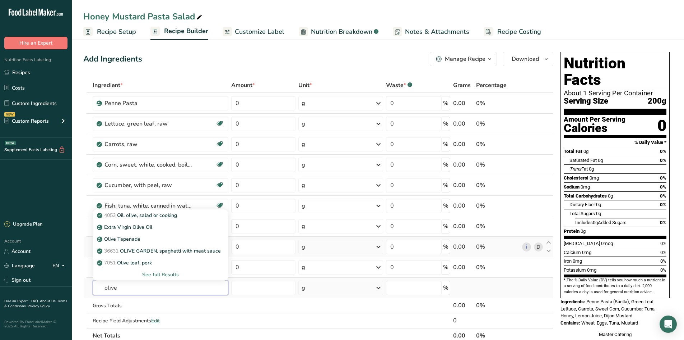
type input "olive"
click at [172, 274] on div "See full Results" at bounding box center [160, 275] width 125 height 8
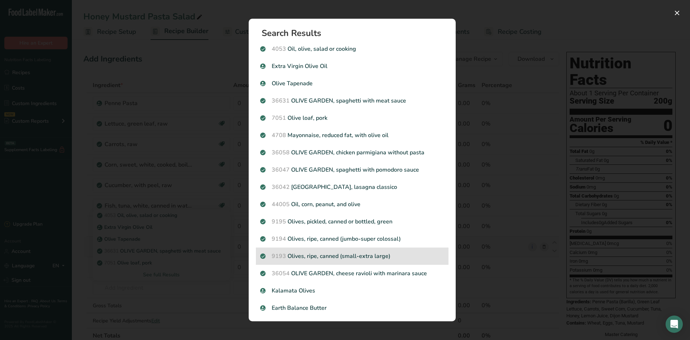
click at [424, 251] on p "9193 Olives, ripe, canned (small-extra large)" at bounding box center [352, 255] width 184 height 9
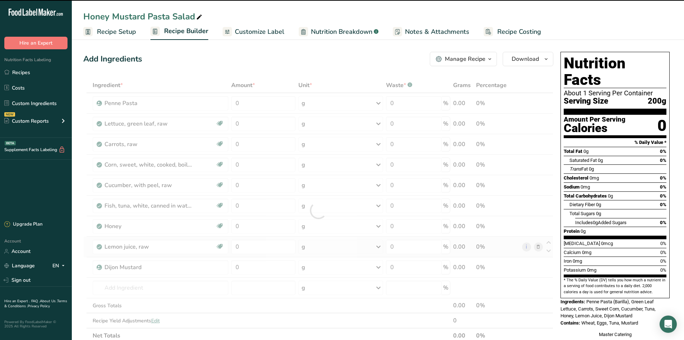
type input "0"
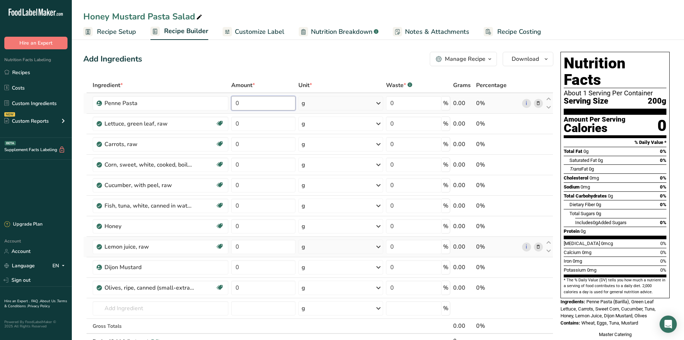
click at [283, 106] on input "0" at bounding box center [263, 103] width 64 height 14
type input "50"
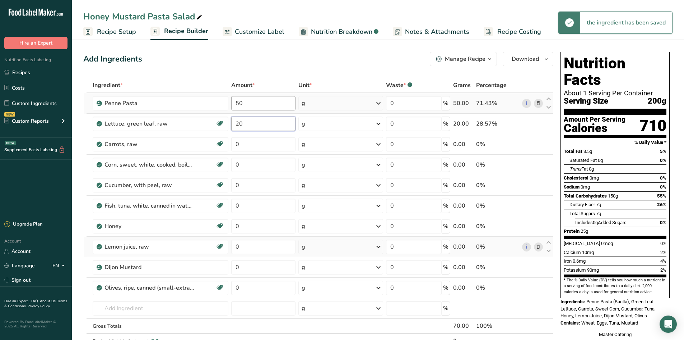
type input "20"
type input "10"
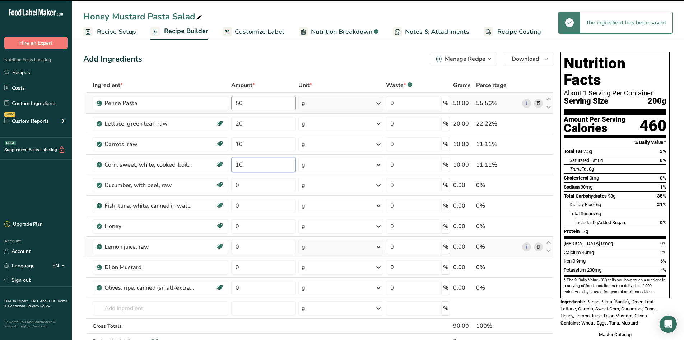
type input "10"
type input "0"
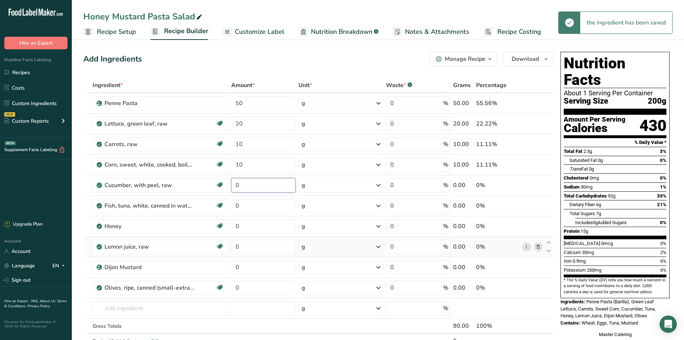
click at [257, 187] on input "0" at bounding box center [263, 185] width 64 height 14
type input "10"
click at [271, 211] on div "Ingredient * Amount * Unit * Waste * .a-a{fill:#347362;}.b-a{fill:#fff;} Grams …" at bounding box center [318, 221] width 470 height 286
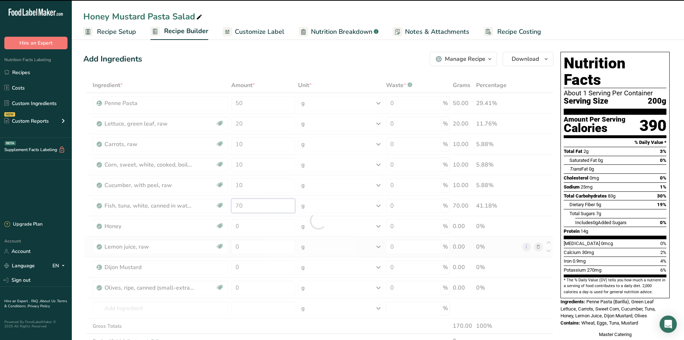
type input "0"
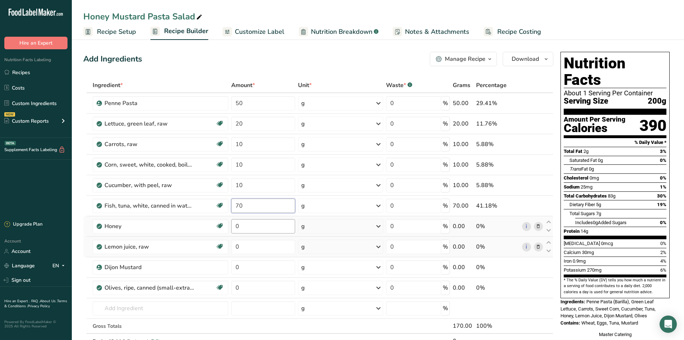
type input "70"
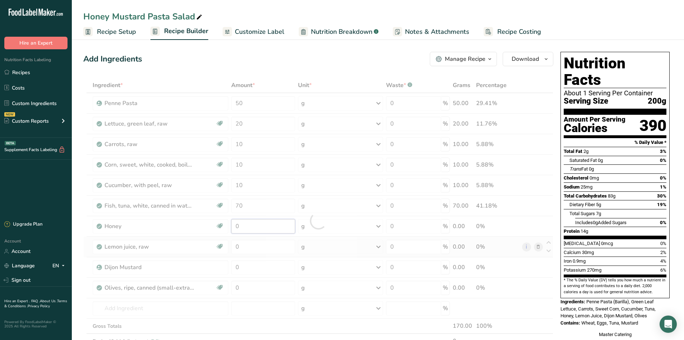
click at [251, 224] on div "Ingredient * Amount * Unit * Waste * .a-a{fill:#347362;}.b-a{fill:#fff;} Grams …" at bounding box center [318, 221] width 470 height 286
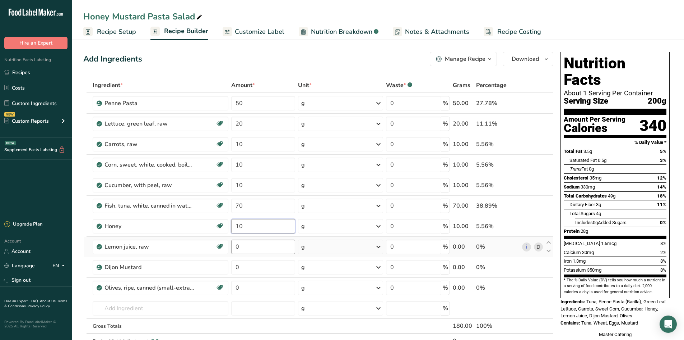
type input "10"
click at [257, 249] on div "Ingredient * Amount * Unit * Waste * .a-a{fill:#347362;}.b-a{fill:#fff;} Grams …" at bounding box center [318, 221] width 470 height 286
type input "2"
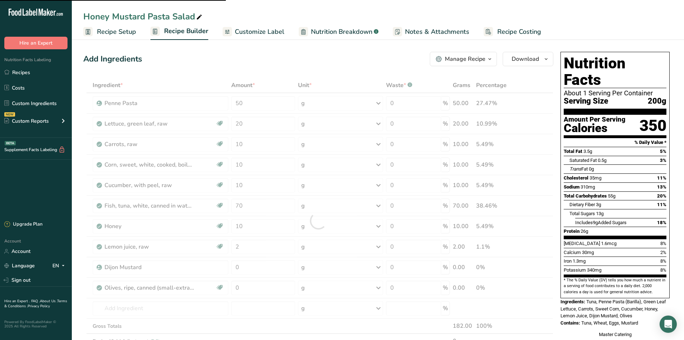
click at [250, 267] on div at bounding box center [318, 221] width 470 height 286
click at [250, 267] on input "0" at bounding box center [263, 267] width 64 height 14
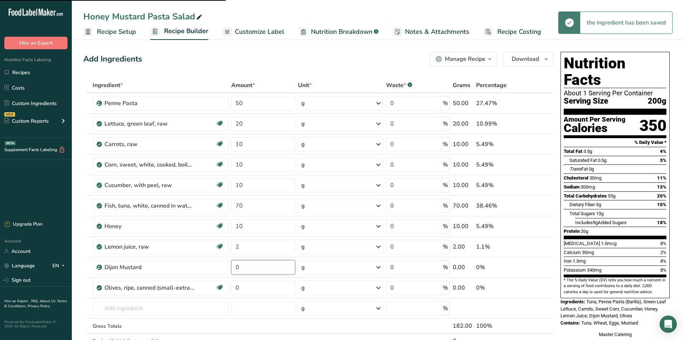
click at [250, 267] on input "0" at bounding box center [263, 267] width 64 height 14
type input "5"
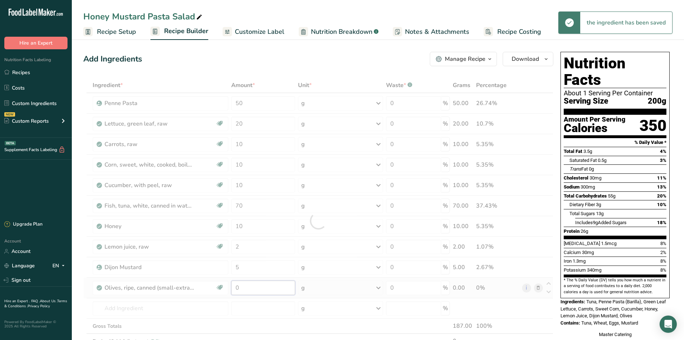
click at [257, 294] on div "Ingredient * Amount * Unit * Waste * .a-a{fill:#347362;}.b-a{fill:#fff;} Grams …" at bounding box center [318, 221] width 470 height 286
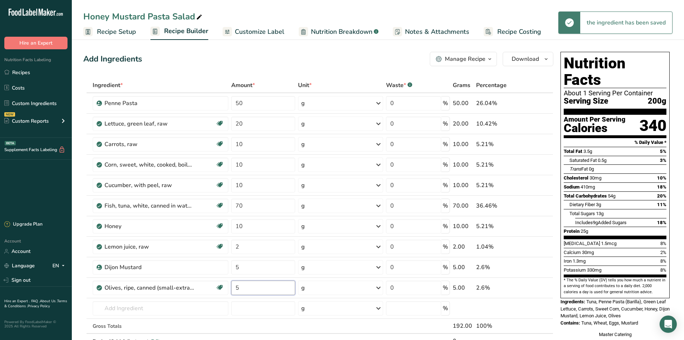
type input "5"
drag, startPoint x: 255, startPoint y: 32, endPoint x: 249, endPoint y: 42, distance: 12.2
click at [255, 32] on span "Customize Label" at bounding box center [260, 32] width 50 height 10
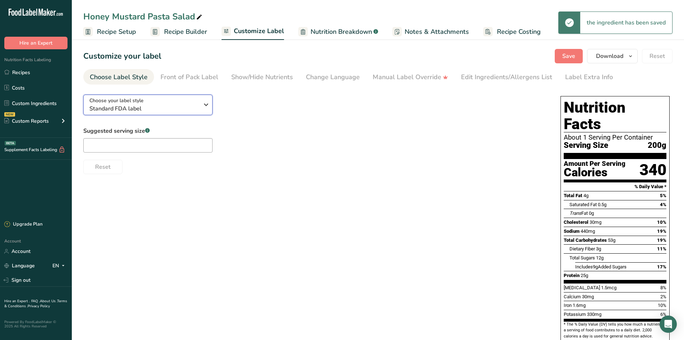
click at [175, 104] on span "Standard FDA label" at bounding box center [144, 108] width 110 height 9
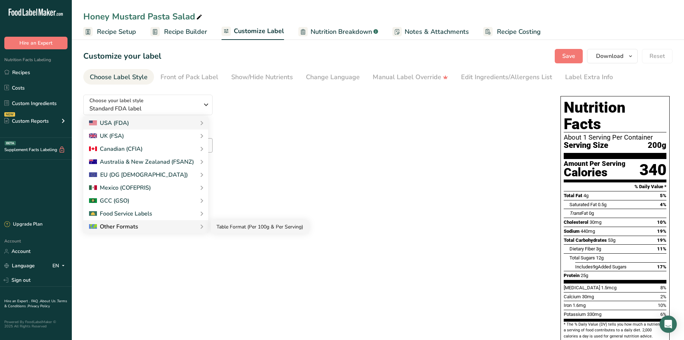
click at [244, 232] on link "Table Format (Per 100g & Per Serving)" at bounding box center [260, 226] width 98 height 13
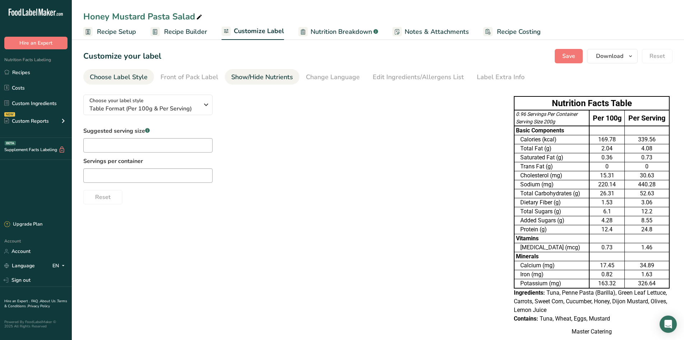
click at [251, 78] on div "Show/Hide Nutrients" at bounding box center [262, 77] width 62 height 10
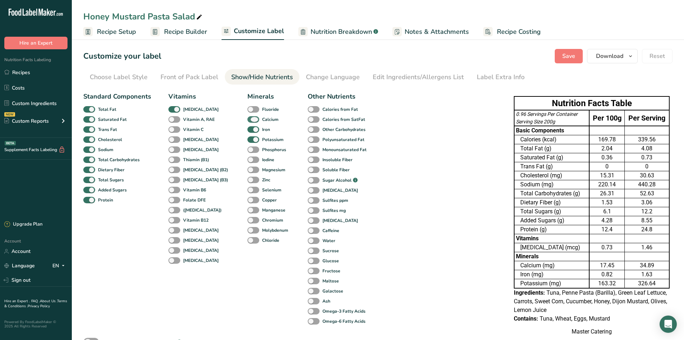
click at [248, 121] on span at bounding box center [254, 119] width 12 height 7
click at [248, 121] on input "Calcium" at bounding box center [250, 119] width 5 height 5
checkbox input "false"
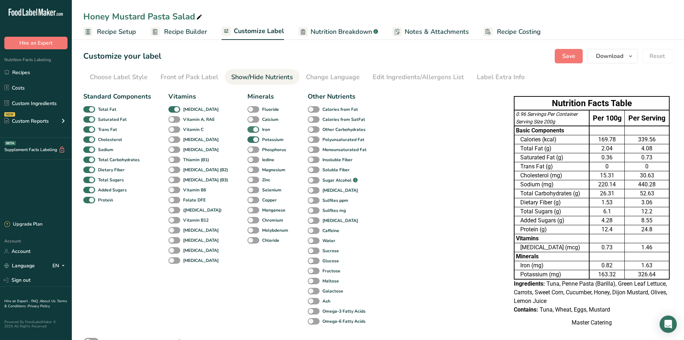
click at [248, 129] on span at bounding box center [254, 129] width 12 height 7
click at [248, 129] on input "Iron" at bounding box center [250, 129] width 5 height 5
checkbox input "false"
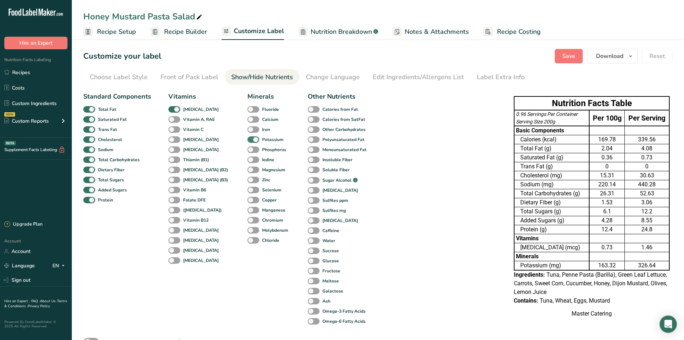
click at [248, 139] on span at bounding box center [254, 139] width 12 height 7
click at [248, 139] on input "Potassium" at bounding box center [250, 139] width 5 height 5
checkbox input "false"
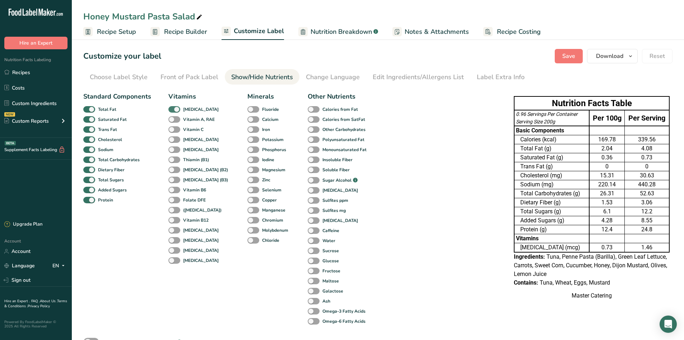
click at [175, 110] on span at bounding box center [174, 109] width 12 height 7
click at [173, 110] on input "[MEDICAL_DATA]" at bounding box center [170, 109] width 5 height 5
checkbox input "false"
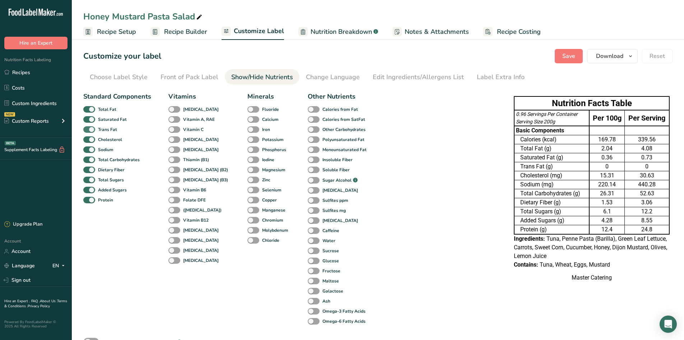
click at [93, 130] on span at bounding box center [89, 129] width 12 height 7
click at [88, 130] on input "Trans Fat" at bounding box center [85, 129] width 5 height 5
checkbox input "false"
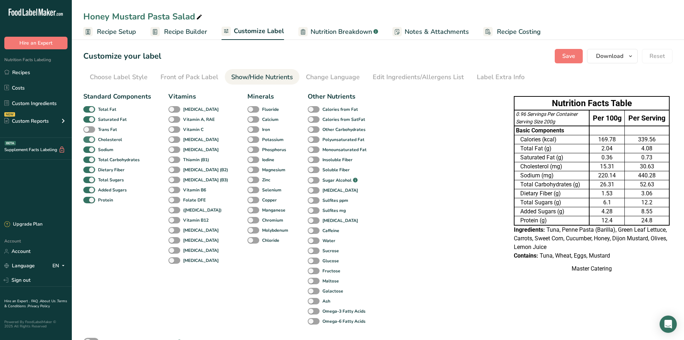
click at [92, 141] on span at bounding box center [89, 139] width 12 height 7
click at [88, 141] on input "Cholesterol" at bounding box center [85, 139] width 5 height 5
checkbox input "false"
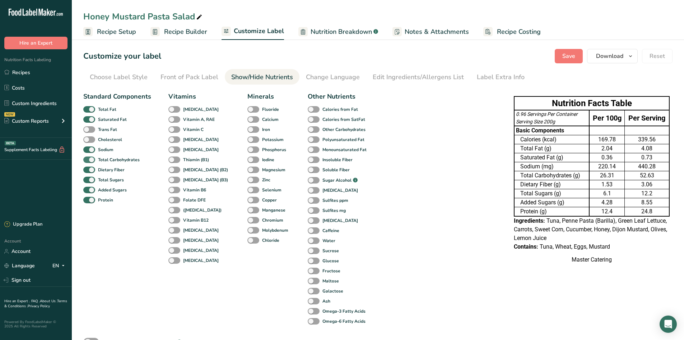
click at [92, 161] on span at bounding box center [89, 159] width 12 height 7
click at [88, 161] on input "Total Carbohydrates" at bounding box center [85, 159] width 5 height 5
checkbox input "false"
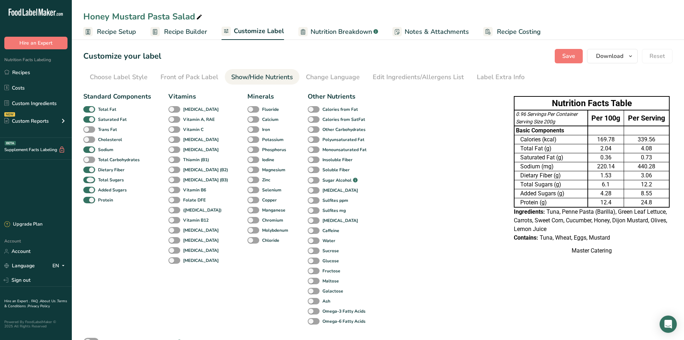
drag, startPoint x: 92, startPoint y: 179, endPoint x: 92, endPoint y: 185, distance: 6.5
click at [92, 179] on span at bounding box center [89, 179] width 12 height 7
click at [88, 179] on input "Total Sugars" at bounding box center [85, 179] width 5 height 5
checkbox input "false"
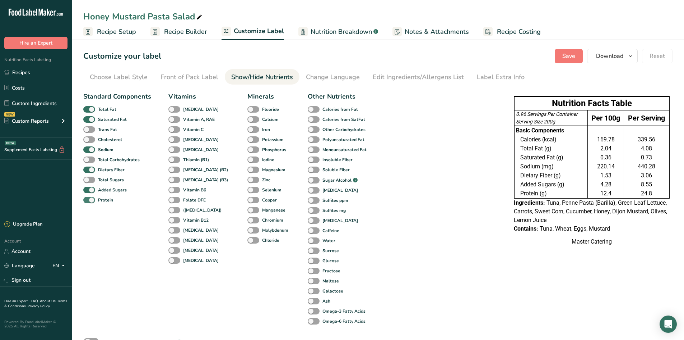
click at [92, 201] on span at bounding box center [89, 200] width 12 height 7
click at [88, 201] on input "Protein" at bounding box center [85, 199] width 5 height 5
checkbox input "false"
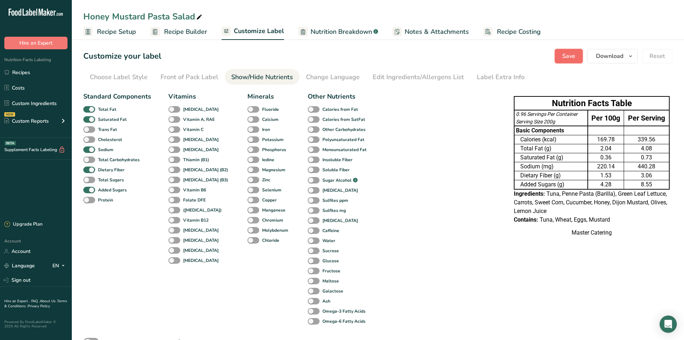
click at [568, 63] on button "Save" at bounding box center [569, 56] width 28 height 14
click at [375, 75] on div "Edit Ingredients/Allergens List" at bounding box center [418, 77] width 91 height 10
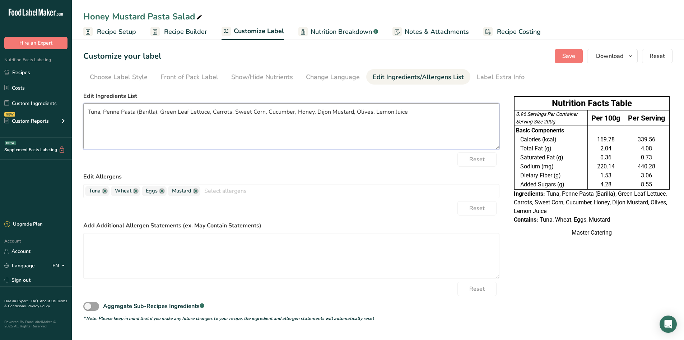
drag, startPoint x: 156, startPoint y: 115, endPoint x: 307, endPoint y: 92, distance: 153.2
click at [158, 114] on textarea "Tuna, Penne Pasta (Barilla), Green Leaf Lettuce, Carrots, Sweet Corn, Cucumber,…" at bounding box center [291, 126] width 416 height 46
type textarea "Tuna, Penne Pasta, Lettuce, Carrots, Sweet Corn, Cucumber, Honey, Dijon Mustard…"
click at [572, 60] on span "Save" at bounding box center [569, 56] width 13 height 9
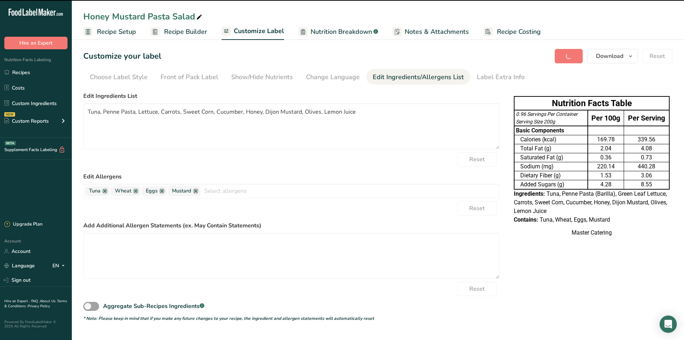
click at [177, 31] on span "Recipe Builder" at bounding box center [185, 32] width 43 height 10
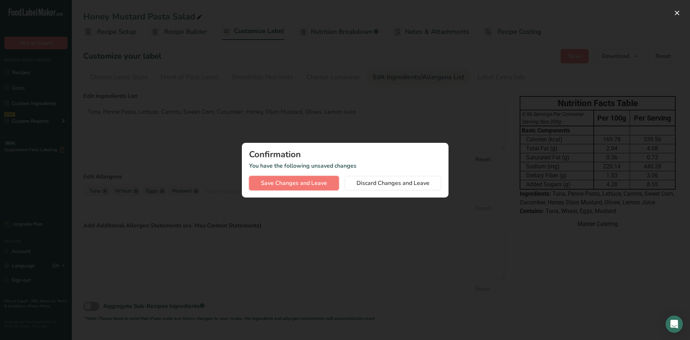
click at [308, 186] on span "Save Changes and Leave" at bounding box center [294, 183] width 66 height 9
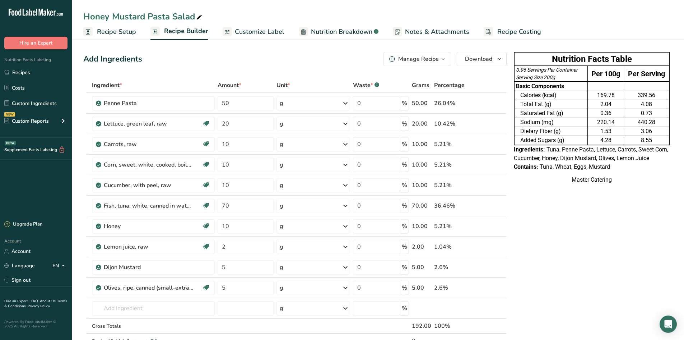
click at [534, 132] on td "Dietary Fiber (g)" at bounding box center [551, 131] width 74 height 9
click at [238, 96] on input "50" at bounding box center [246, 103] width 56 height 14
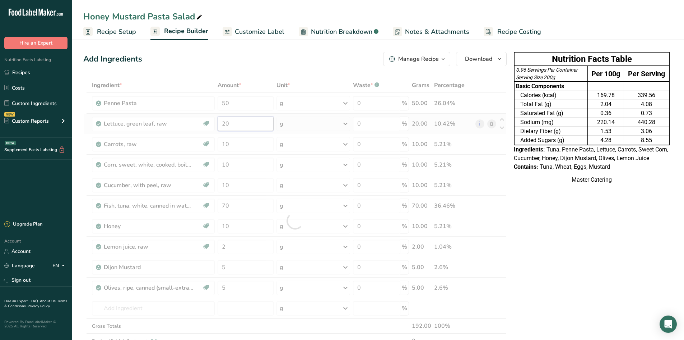
click at [250, 123] on div "Ingredient * Amount * Unit * Waste * .a-a{fill:#347362;}.b-a{fill:#fff;} Grams …" at bounding box center [295, 221] width 424 height 286
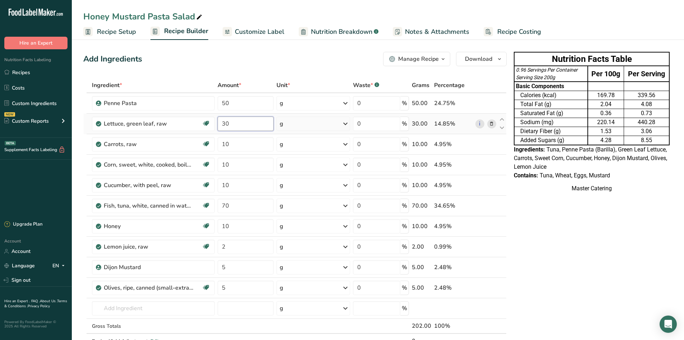
type input "30"
click at [248, 128] on input "30" at bounding box center [246, 123] width 56 height 14
click at [253, 146] on div "Ingredient * Amount * Unit * Waste * .a-a{fill:#347362;}.b-a{fill:#fff;} Grams …" at bounding box center [295, 221] width 424 height 286
